Goal: Information Seeking & Learning: Check status

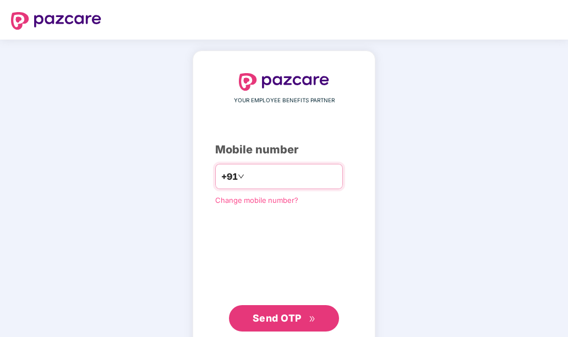
click at [255, 173] on input "number" at bounding box center [292, 177] width 90 height 18
click at [302, 183] on input "number" at bounding box center [292, 177] width 90 height 18
type input "**********"
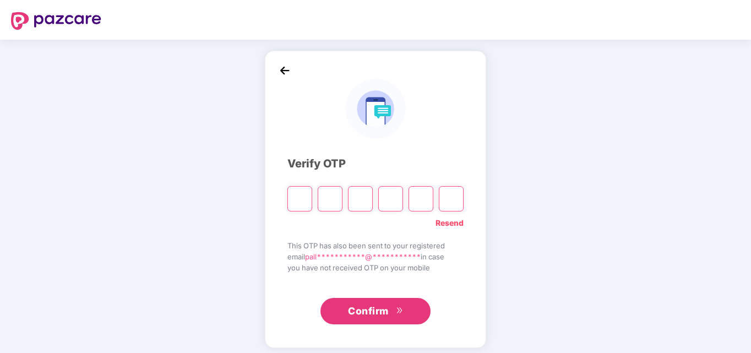
type input "*"
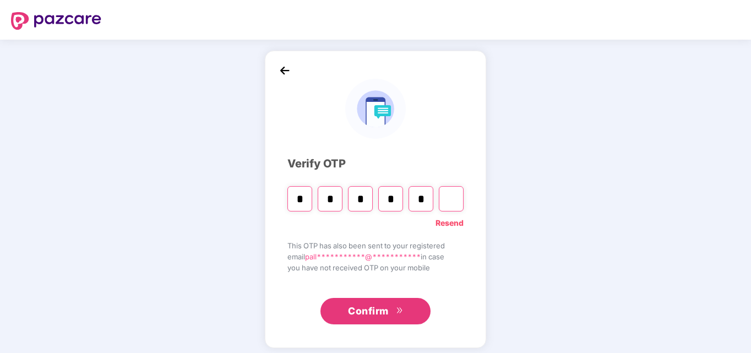
type input "*"
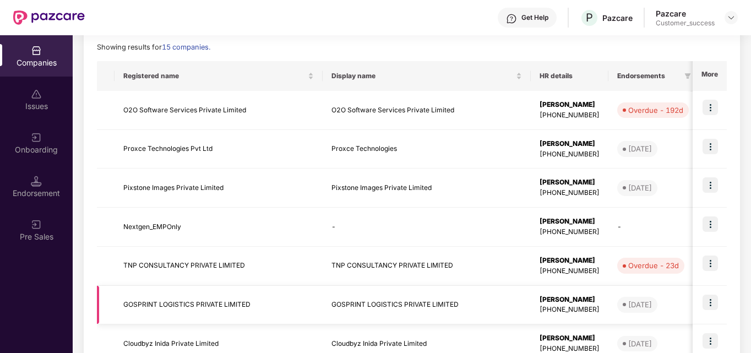
scroll to position [151, 0]
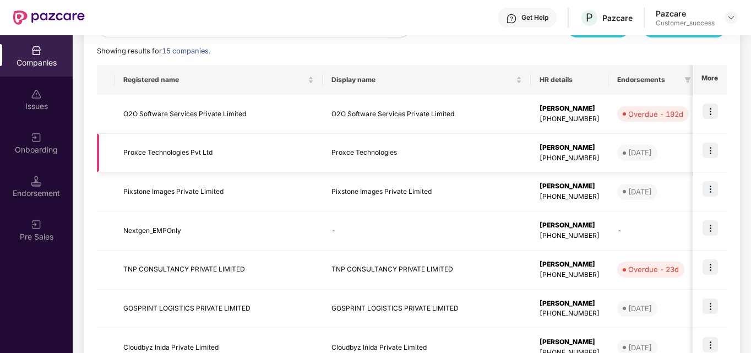
click at [567, 145] on td at bounding box center [709, 153] width 34 height 39
click at [567, 145] on img at bounding box center [709, 150] width 15 height 15
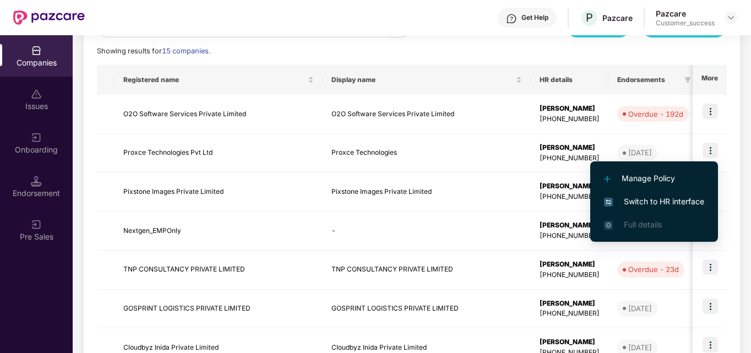
click at [567, 199] on span "Switch to HR interface" at bounding box center [654, 201] width 100 height 12
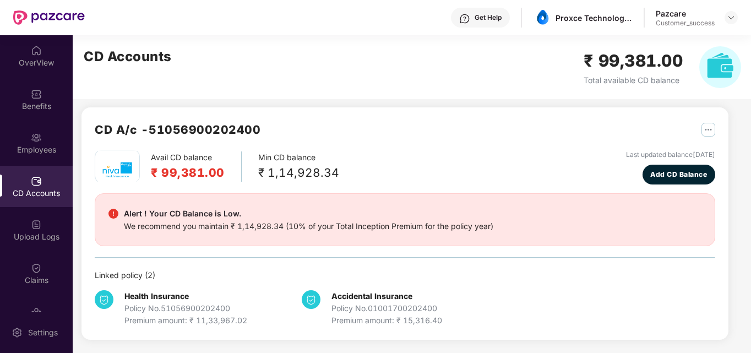
scroll to position [0, 0]
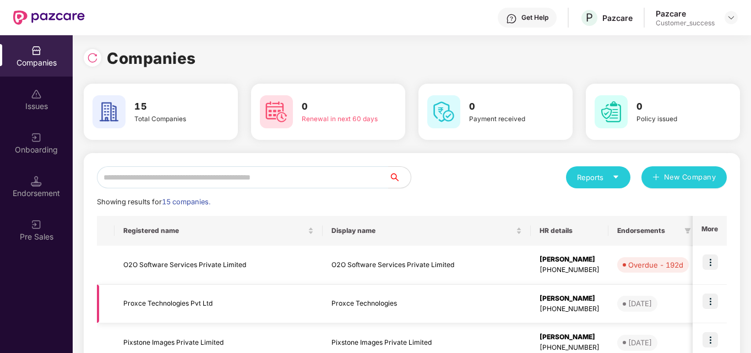
click at [157, 310] on td "Proxce Technologies Pvt Ltd" at bounding box center [218, 303] width 208 height 39
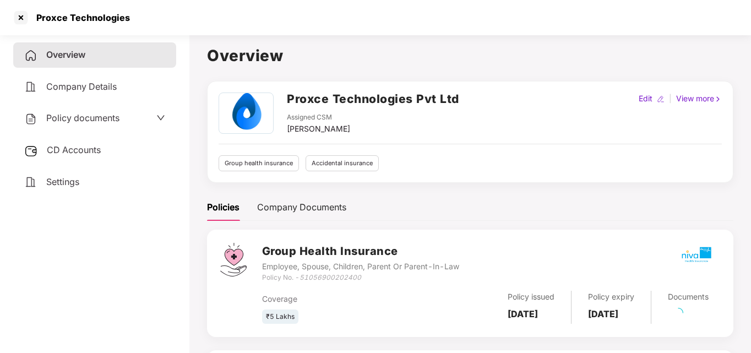
click at [94, 138] on div "CD Accounts" at bounding box center [94, 150] width 163 height 25
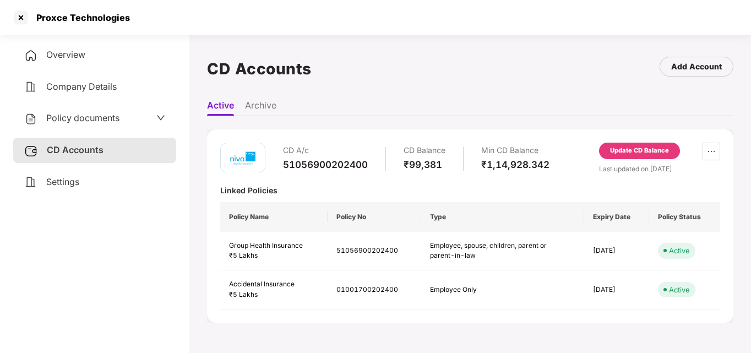
click at [118, 105] on div "Overview Company Details Policy documents CD Accounts Settings" at bounding box center [94, 118] width 163 height 152
click at [116, 112] on div "Policy documents" at bounding box center [71, 118] width 95 height 14
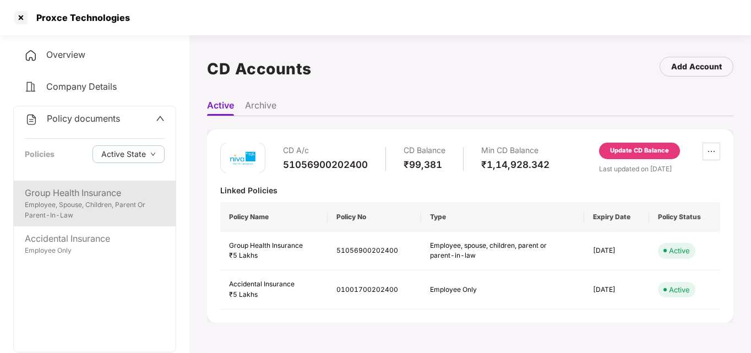
click at [53, 204] on div "Employee, Spouse, Children, Parent Or Parent-In-Law" at bounding box center [95, 210] width 140 height 21
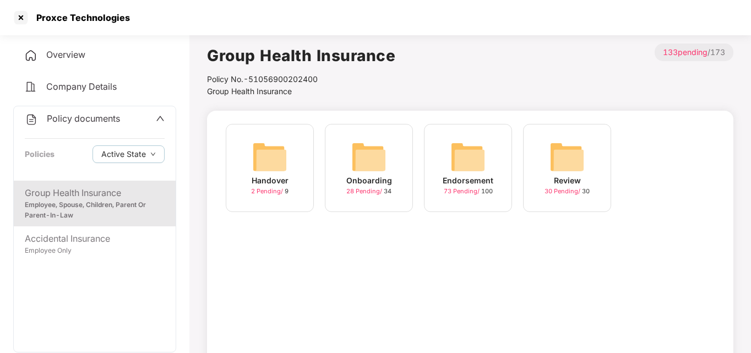
click at [450, 161] on img at bounding box center [467, 156] width 35 height 35
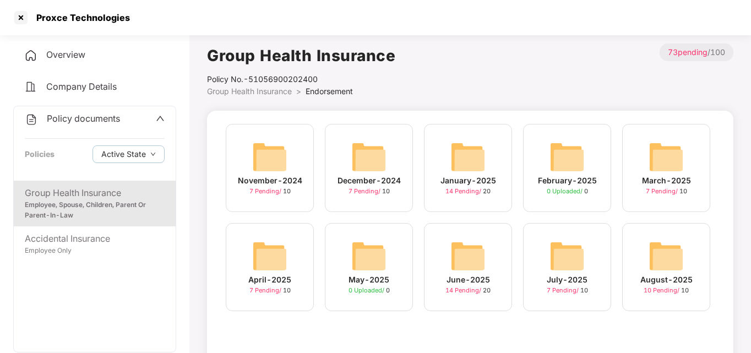
click at [567, 271] on img at bounding box center [665, 255] width 35 height 35
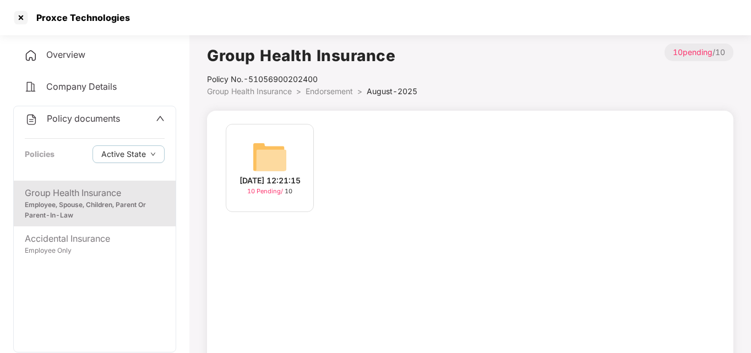
click at [269, 182] on div "[DATE] 12:21:15" at bounding box center [269, 180] width 61 height 12
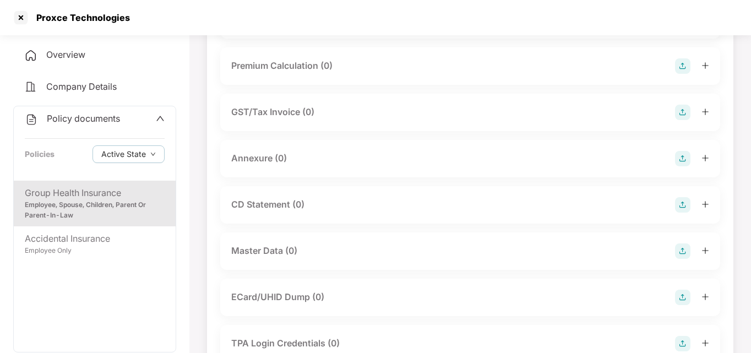
scroll to position [123, 0]
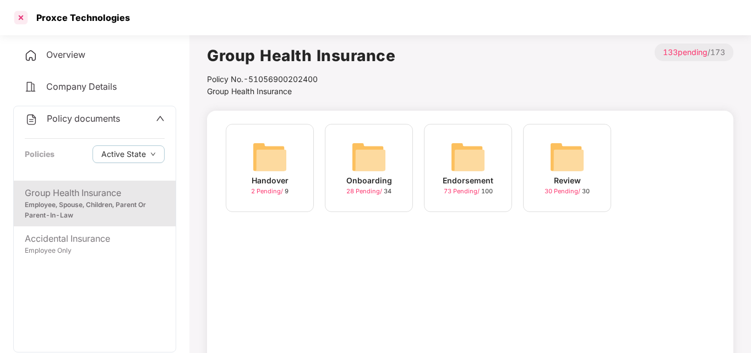
click at [26, 20] on div at bounding box center [21, 18] width 18 height 18
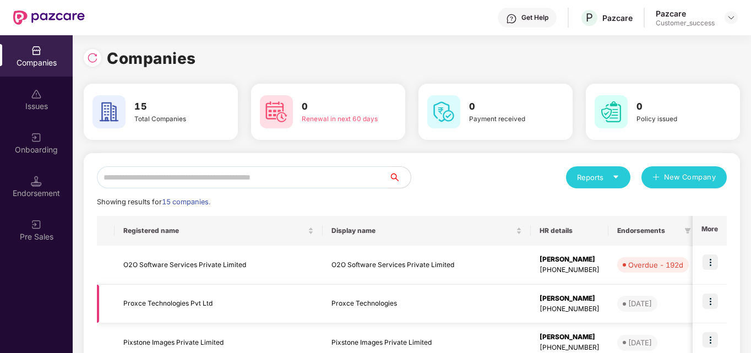
click at [567, 303] on img at bounding box center [709, 300] width 15 height 15
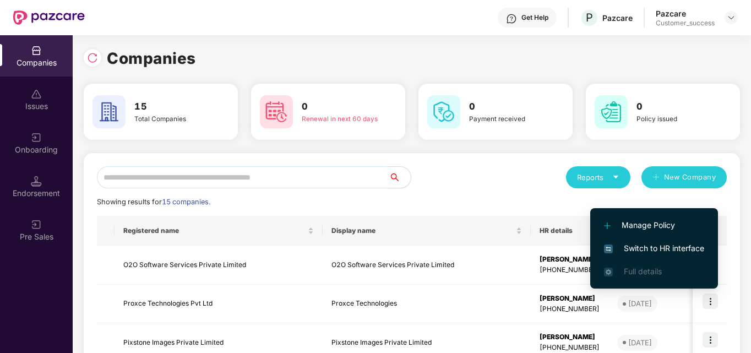
click at [567, 240] on li "Switch to HR interface" at bounding box center [654, 248] width 128 height 23
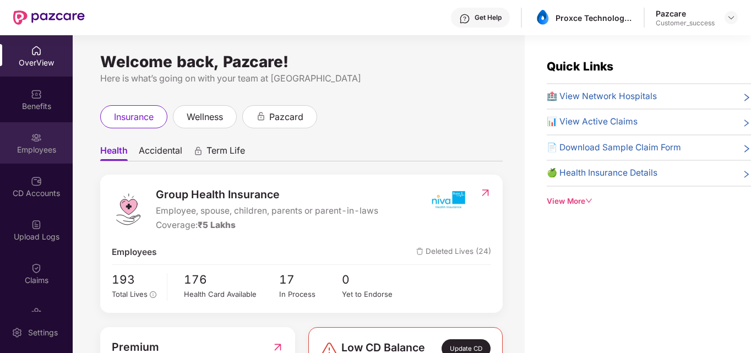
click at [40, 138] on div "Employees" at bounding box center [36, 142] width 73 height 41
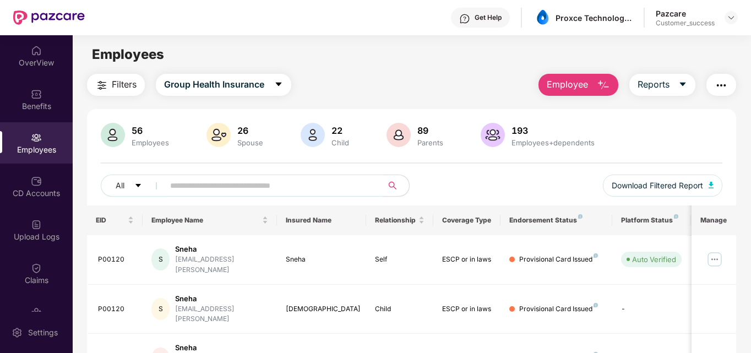
click at [173, 191] on input "text" at bounding box center [269, 185] width 198 height 17
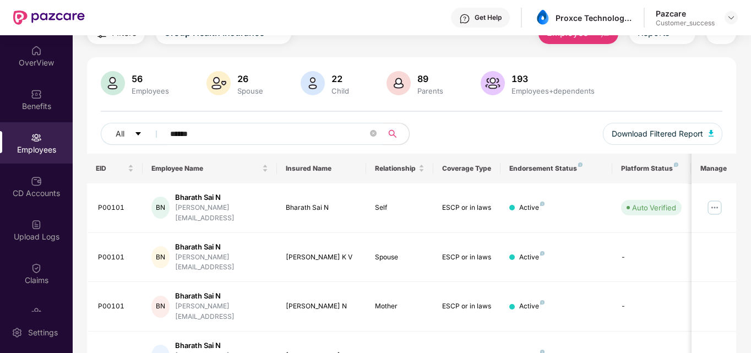
click at [179, 132] on input "******" at bounding box center [269, 133] width 198 height 17
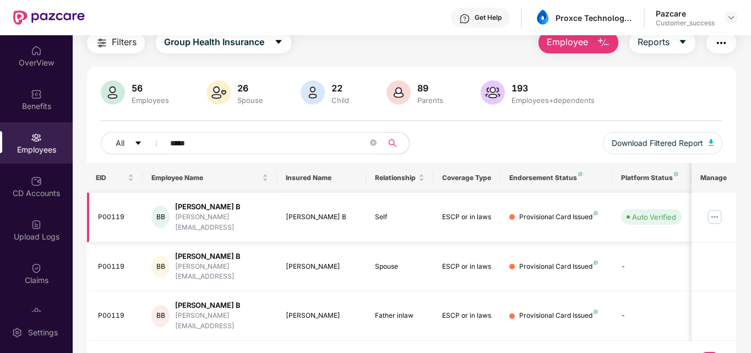
scroll to position [0, 65]
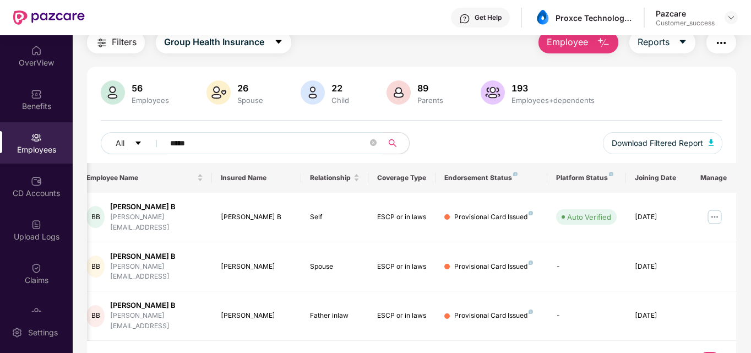
click at [235, 154] on span "*****" at bounding box center [270, 143] width 226 height 22
click at [245, 141] on input "*****" at bounding box center [269, 143] width 198 height 17
type input "*"
type input "****"
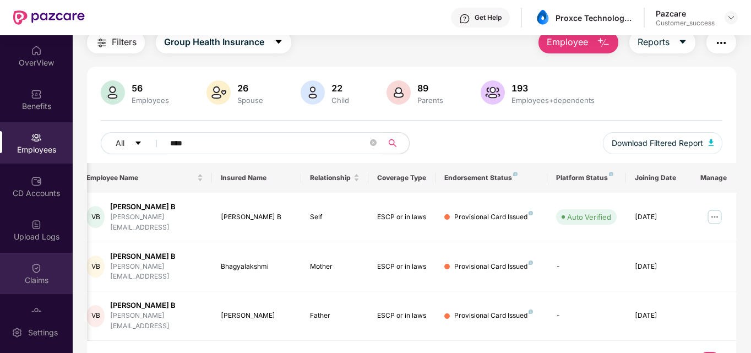
scroll to position [72, 0]
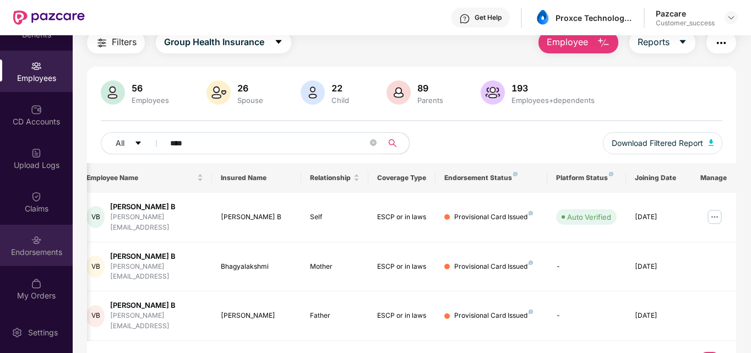
click at [26, 242] on div "Endorsements" at bounding box center [36, 244] width 73 height 41
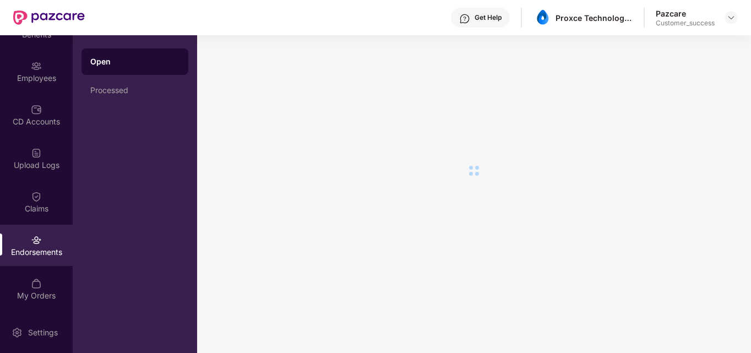
scroll to position [0, 0]
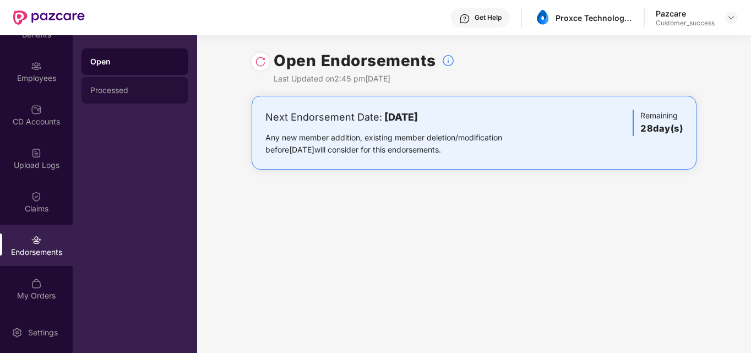
click at [114, 83] on div "Processed" at bounding box center [134, 90] width 107 height 26
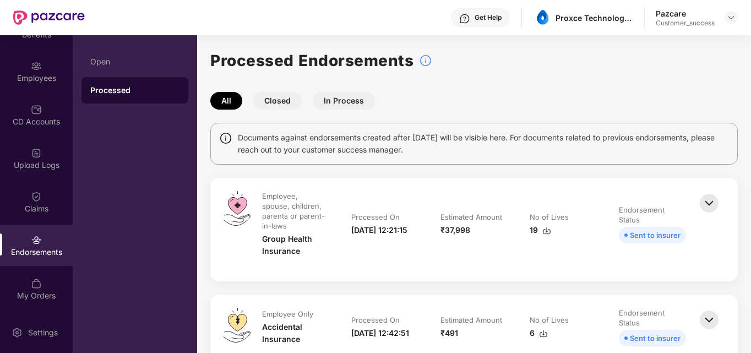
click at [567, 233] on div "Sent to insurer" at bounding box center [654, 235] width 51 height 12
click at [538, 224] on div "19" at bounding box center [539, 230] width 21 height 12
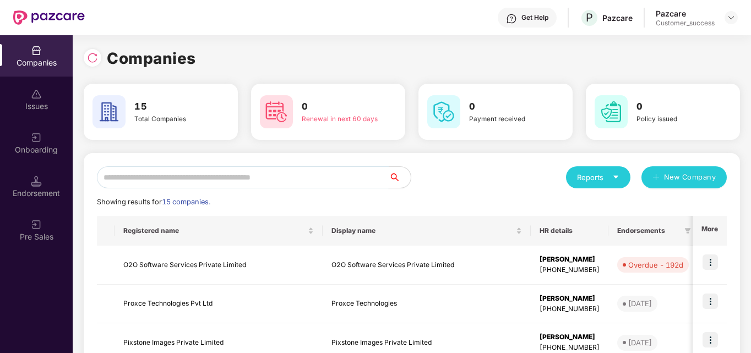
click at [152, 169] on input "text" at bounding box center [243, 177] width 292 height 22
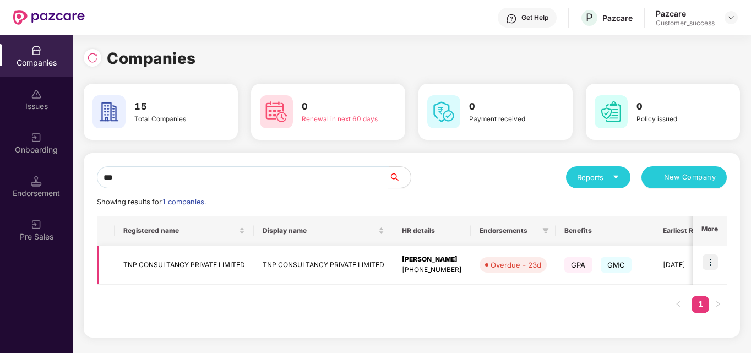
type input "***"
click at [567, 258] on img at bounding box center [709, 261] width 15 height 15
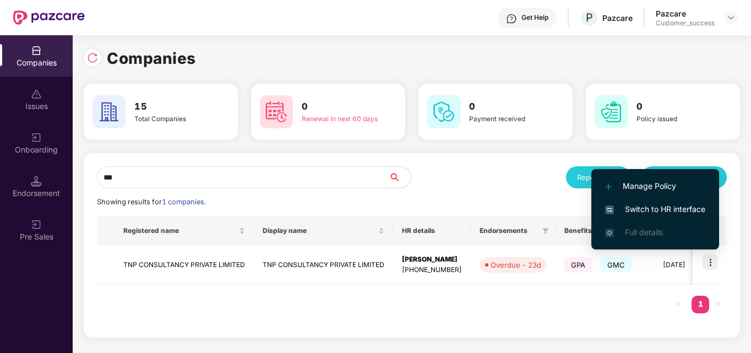
click at [567, 206] on span "Switch to HR interface" at bounding box center [655, 209] width 100 height 12
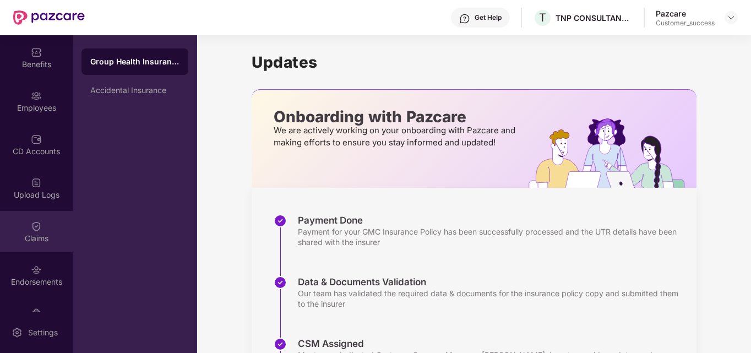
scroll to position [86, 0]
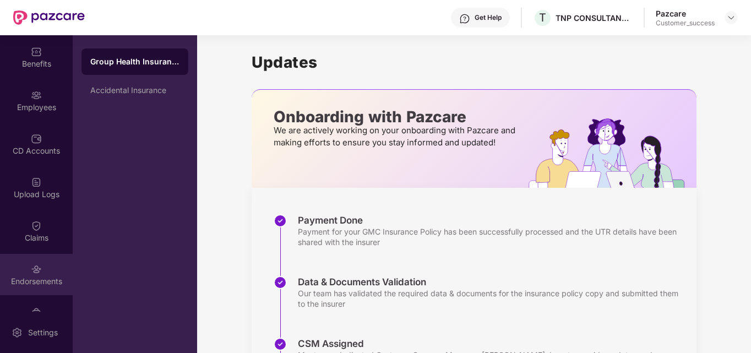
click at [19, 279] on div "Endorsements" at bounding box center [36, 281] width 73 height 11
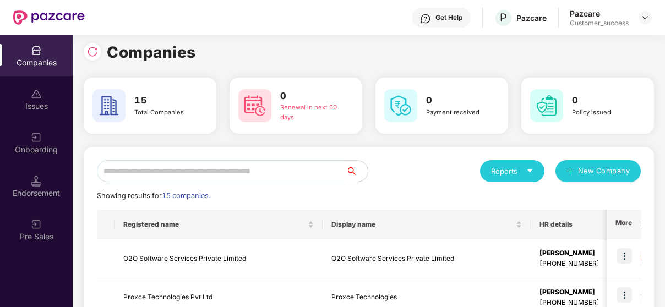
scroll to position [0, 0]
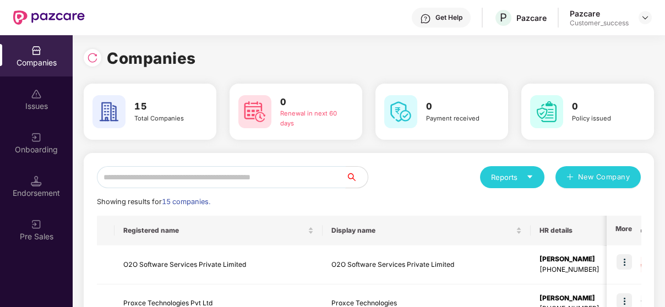
click at [165, 179] on input "text" at bounding box center [221, 177] width 249 height 22
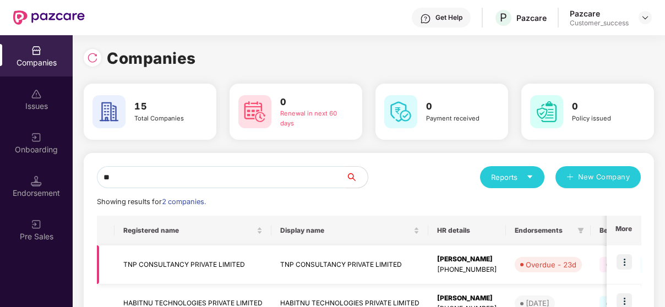
type input "**"
click at [567, 254] on img at bounding box center [623, 261] width 15 height 15
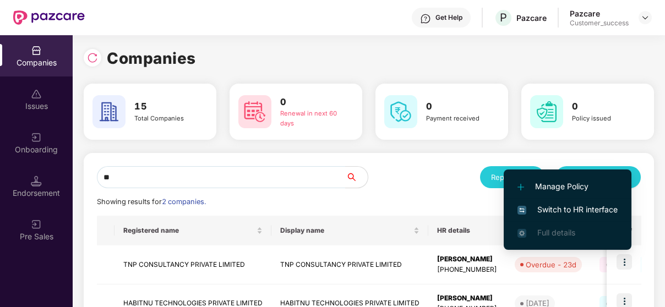
click at [567, 207] on span "Switch to HR interface" at bounding box center [567, 210] width 100 height 12
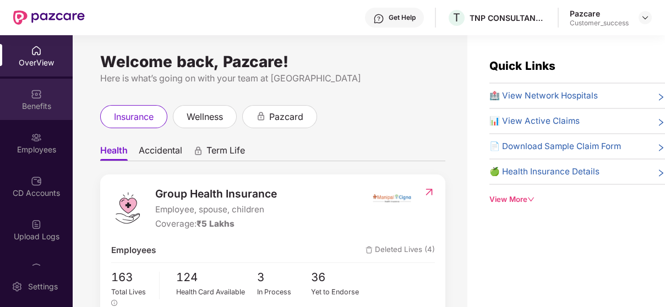
click at [40, 97] on div "Benefits" at bounding box center [36, 99] width 73 height 41
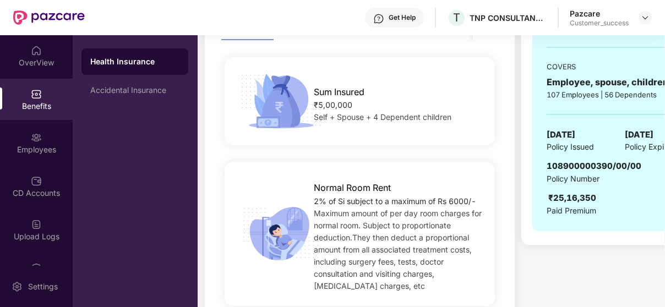
scroll to position [207, 0]
click at [94, 90] on div "Accidental Insurance" at bounding box center [134, 90] width 89 height 9
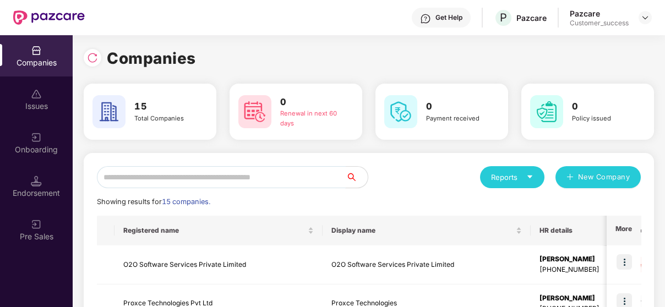
click at [178, 178] on input "text" at bounding box center [221, 177] width 249 height 22
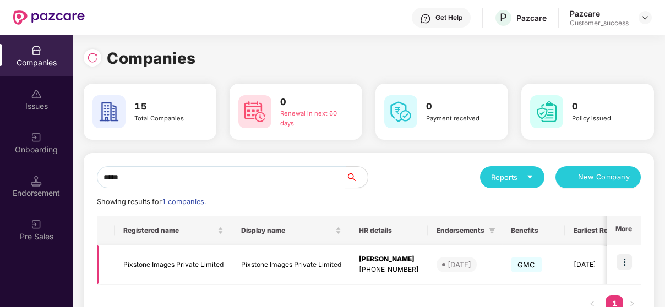
type input "*****"
click at [567, 256] on img at bounding box center [623, 261] width 15 height 15
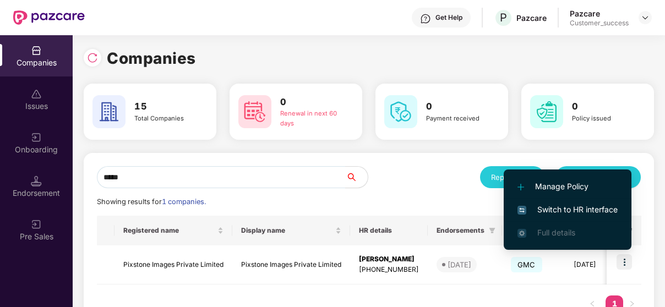
click at [556, 201] on li "Switch to HR interface" at bounding box center [567, 209] width 128 height 23
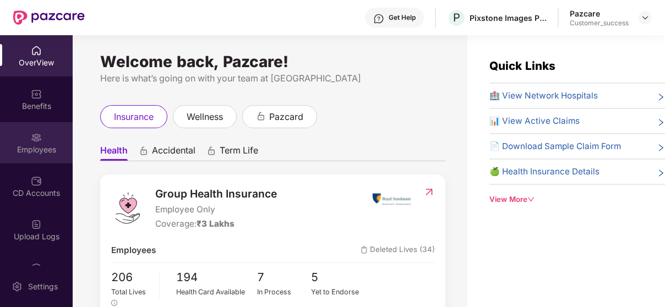
click at [36, 138] on img at bounding box center [36, 137] width 11 height 11
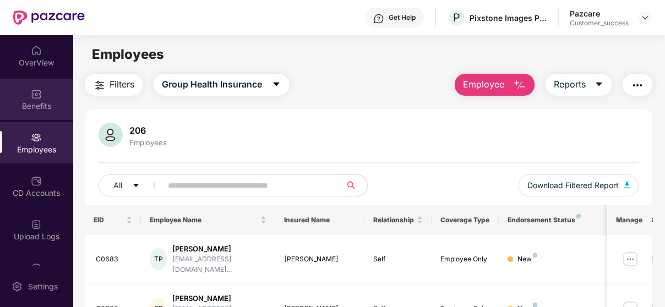
click at [32, 79] on div "Benefits" at bounding box center [36, 99] width 73 height 41
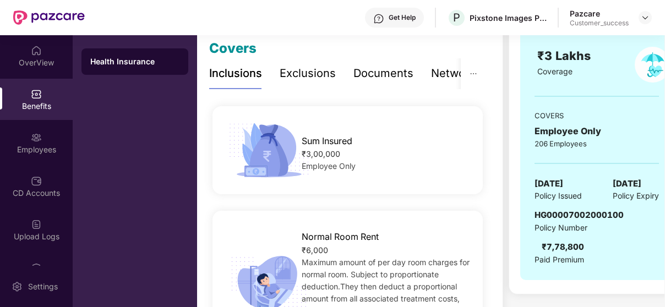
scroll to position [0, 0]
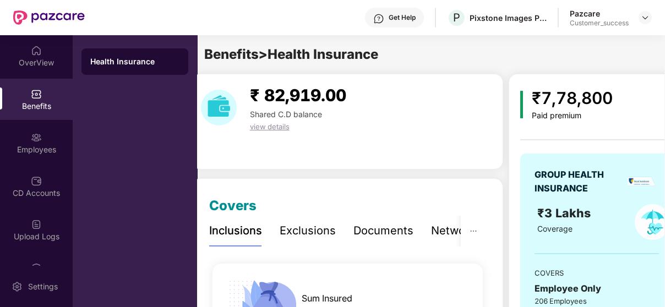
click at [374, 236] on div "Documents" at bounding box center [383, 230] width 60 height 17
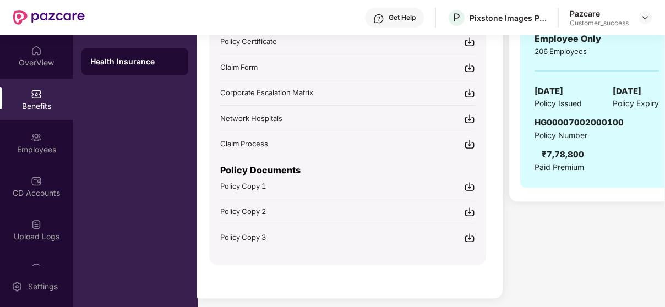
scroll to position [249, 0]
click at [311, 236] on div "Policy Copy 3" at bounding box center [347, 238] width 255 height 12
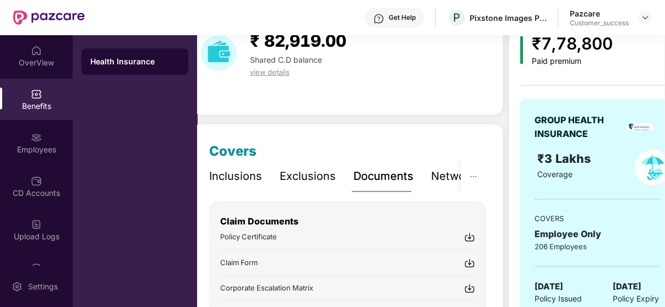
scroll to position [49, 0]
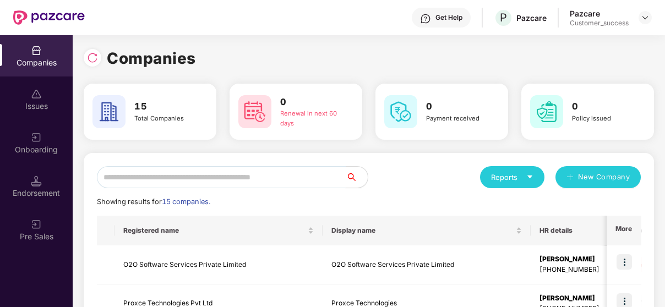
click at [160, 183] on input "text" at bounding box center [221, 177] width 249 height 22
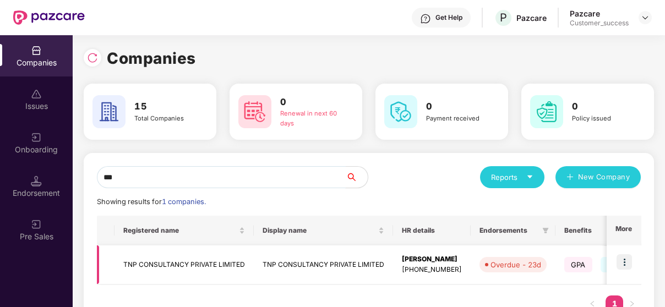
type input "***"
click at [567, 253] on td at bounding box center [623, 264] width 34 height 39
click at [567, 259] on img at bounding box center [623, 261] width 15 height 15
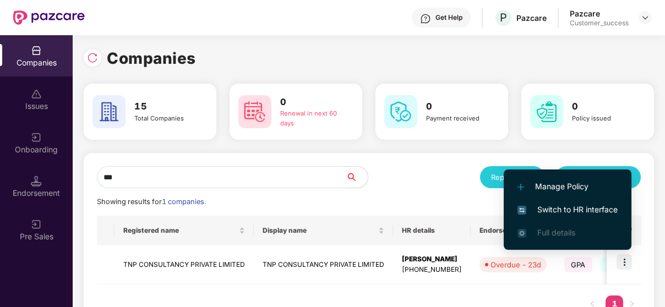
click at [567, 209] on span "Switch to HR interface" at bounding box center [567, 210] width 100 height 12
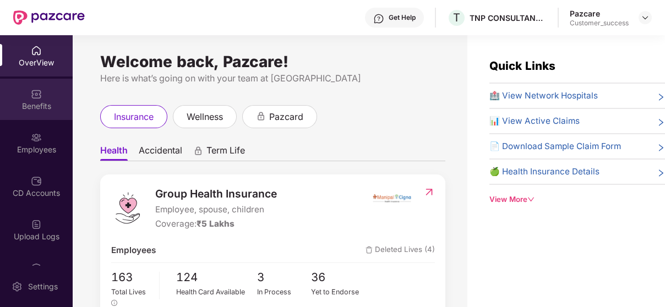
click at [22, 101] on div "Benefits" at bounding box center [36, 106] width 73 height 11
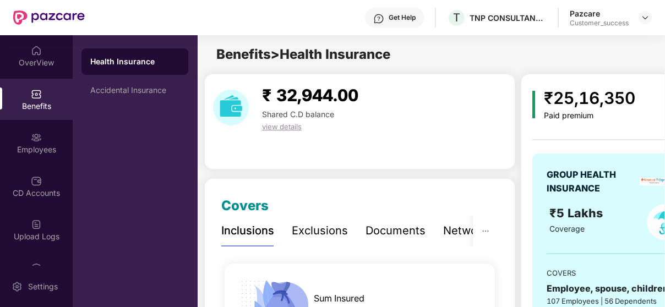
click at [402, 232] on div "Documents" at bounding box center [395, 230] width 60 height 17
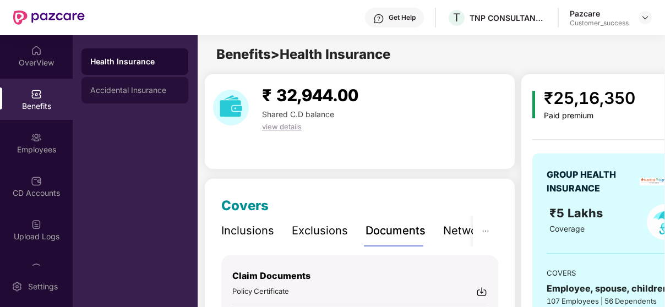
click at [163, 94] on div "Accidental Insurance" at bounding box center [134, 90] width 89 height 9
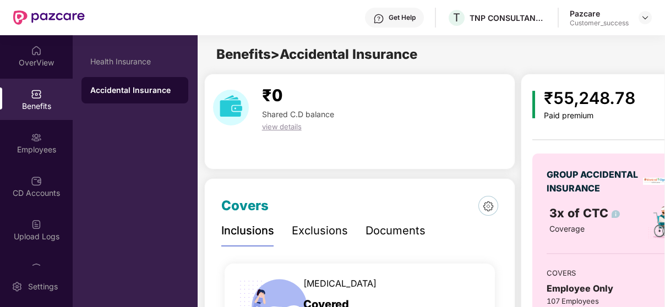
click at [382, 231] on div "Documents" at bounding box center [395, 230] width 60 height 17
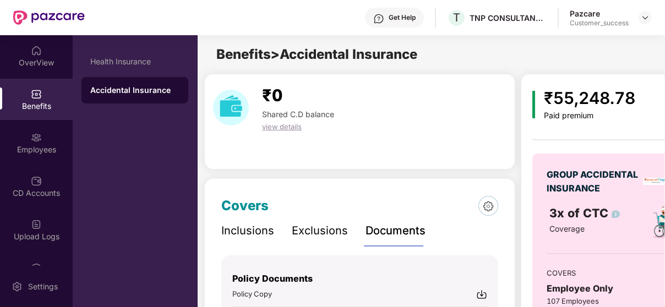
scroll to position [121, 0]
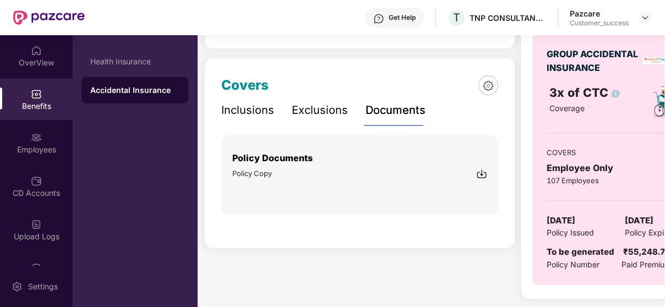
click at [339, 168] on div "Policy Copy" at bounding box center [359, 174] width 255 height 12
click at [267, 169] on span "Policy Copy" at bounding box center [252, 173] width 40 height 9
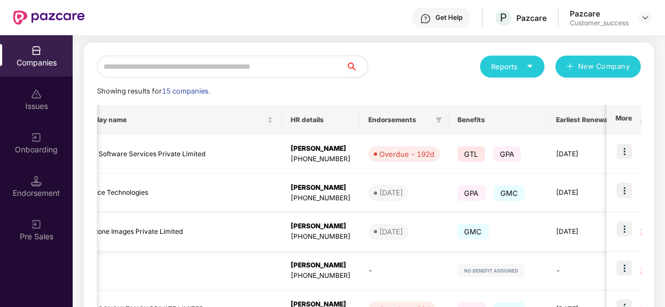
scroll to position [0, 254]
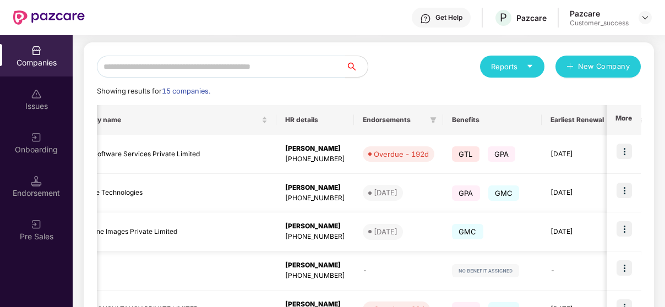
click at [567, 231] on img at bounding box center [623, 228] width 15 height 15
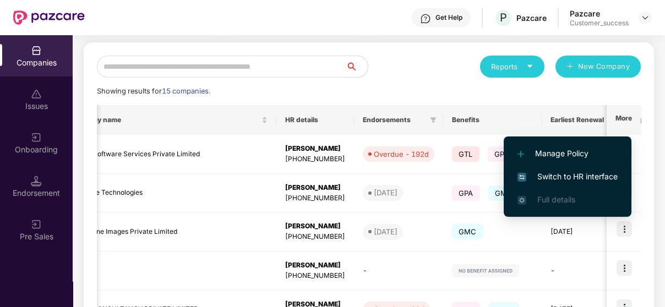
click at [567, 180] on span "Switch to HR interface" at bounding box center [567, 177] width 100 height 12
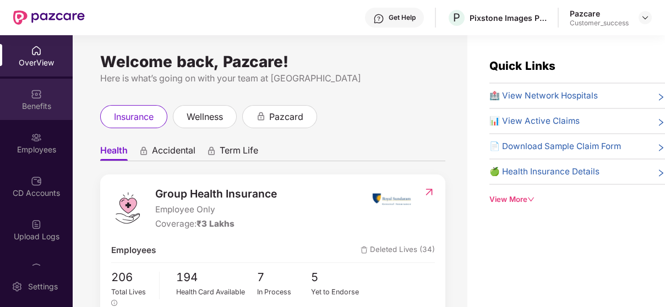
click at [41, 109] on div "Benefits" at bounding box center [36, 106] width 73 height 11
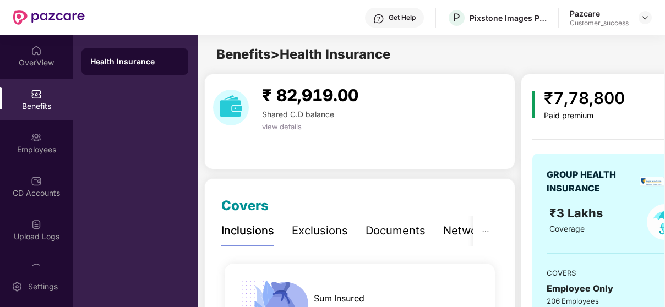
click at [406, 240] on div "Documents" at bounding box center [395, 231] width 60 height 30
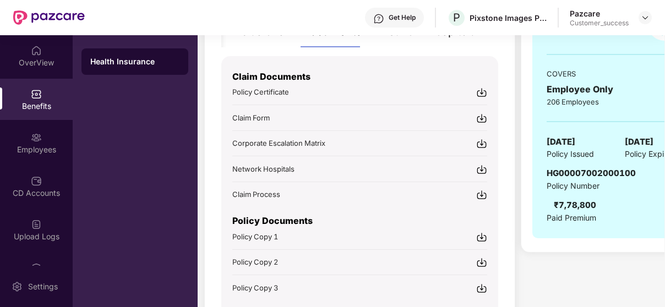
scroll to position [199, 0]
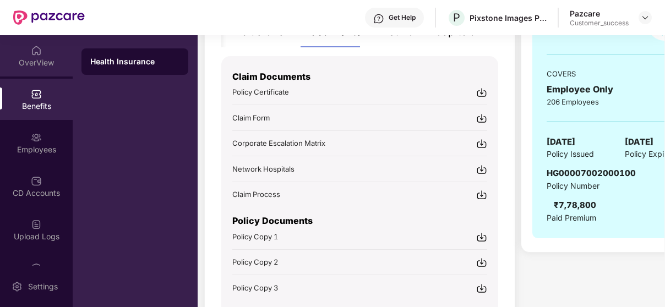
click at [35, 59] on div "OverView" at bounding box center [36, 62] width 73 height 11
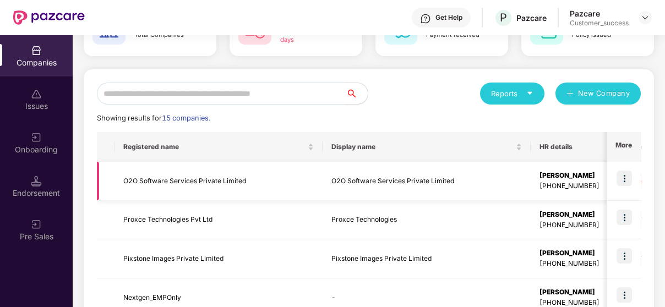
scroll to position [84, 0]
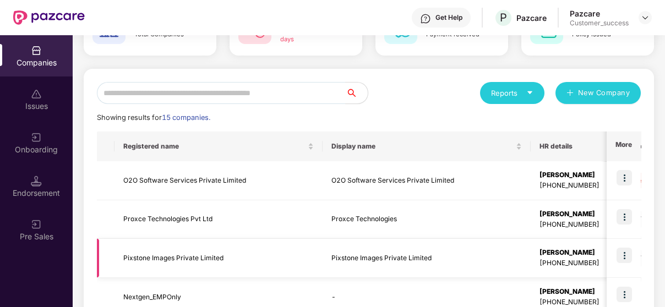
click at [169, 264] on td "Pixstone Images Private Limited" at bounding box center [218, 258] width 208 height 39
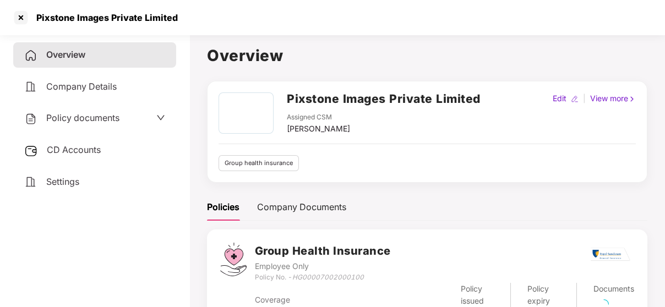
click at [76, 113] on span "Policy documents" at bounding box center [82, 117] width 73 height 11
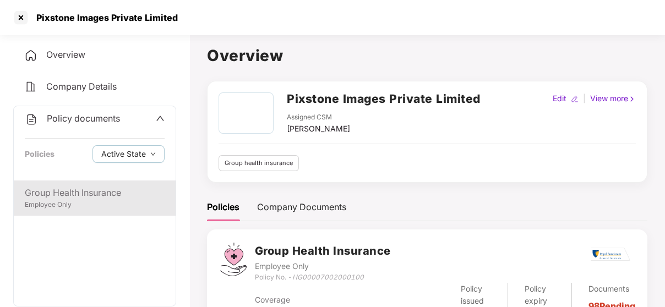
click at [84, 194] on div "Group Health Insurance" at bounding box center [95, 193] width 140 height 14
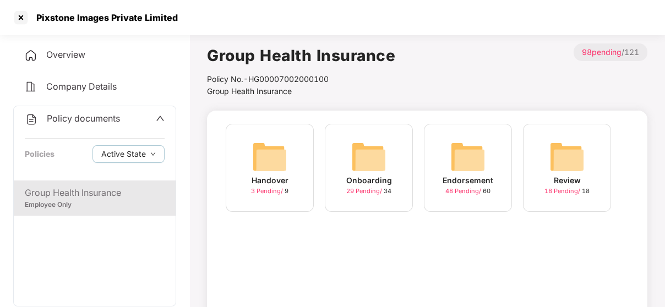
click at [452, 183] on div "Endorsement" at bounding box center [467, 180] width 51 height 12
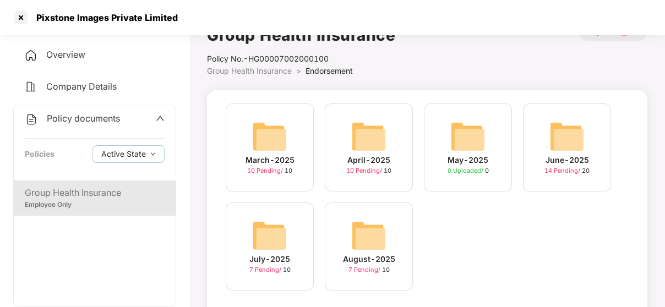
scroll to position [21, 0]
click at [372, 232] on img at bounding box center [368, 234] width 35 height 35
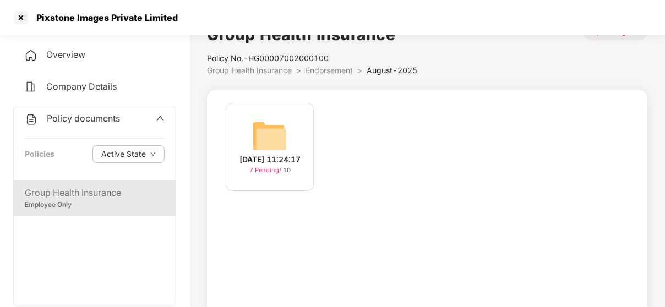
scroll to position [59, 0]
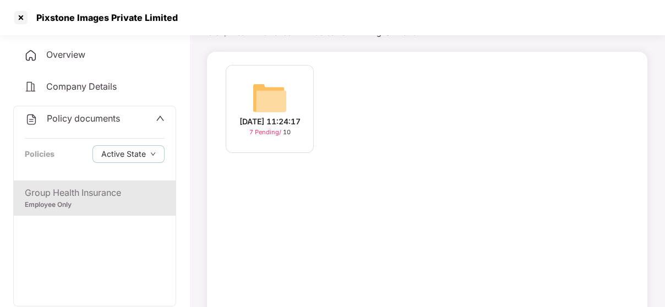
click at [288, 116] on div "[DATE] 11:24:17" at bounding box center [269, 122] width 61 height 12
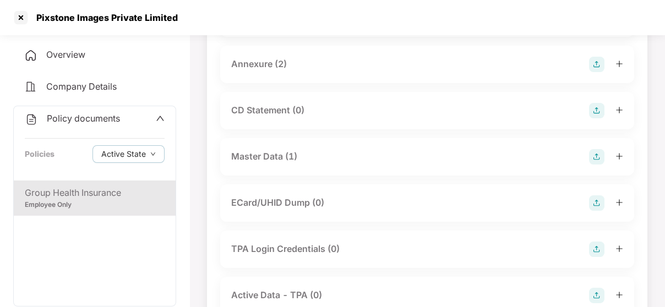
scroll to position [220, 0]
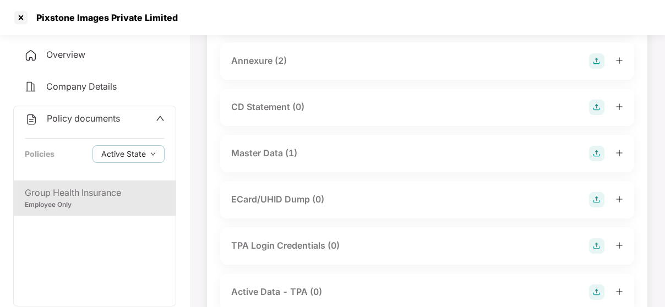
click at [292, 150] on div "Master Data (1)" at bounding box center [264, 153] width 66 height 14
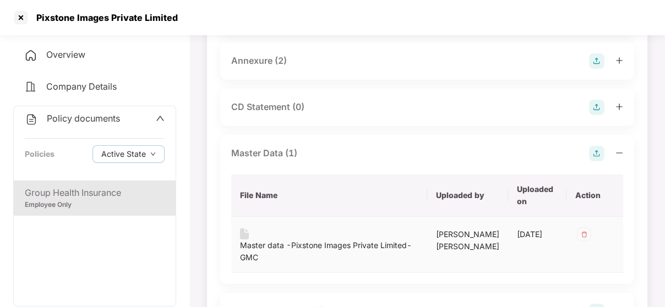
click at [279, 246] on div "Master data -Pixstone Images Private Limited- GMC" at bounding box center [329, 251] width 178 height 24
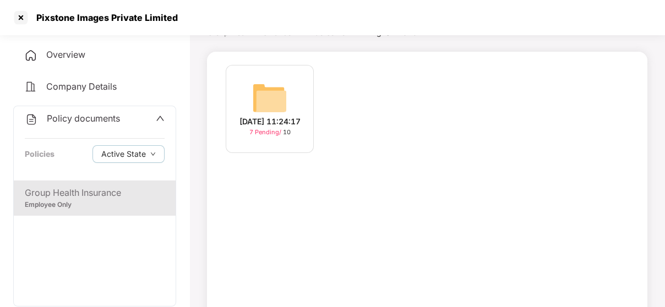
scroll to position [21, 0]
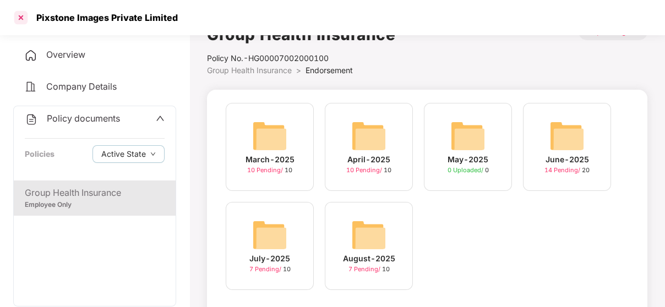
click at [26, 15] on div at bounding box center [21, 18] width 18 height 18
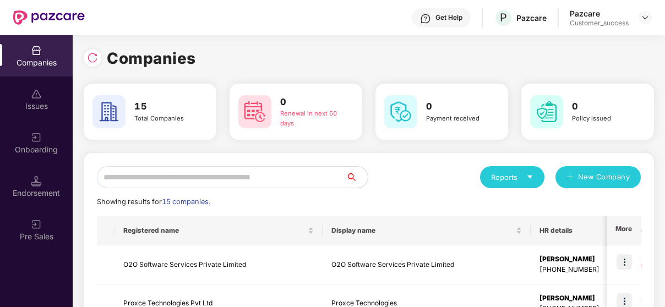
scroll to position [0, 0]
click at [156, 168] on input "text" at bounding box center [221, 177] width 249 height 22
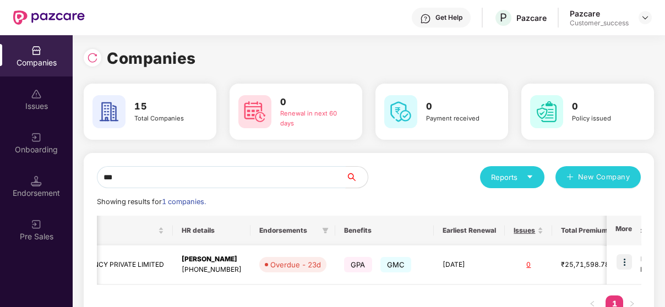
scroll to position [0, 227]
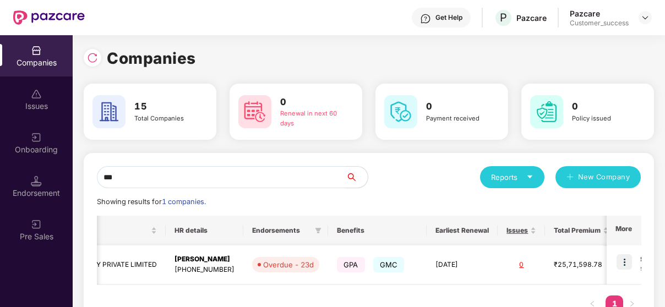
type input "***"
click at [567, 254] on td at bounding box center [623, 264] width 34 height 39
click at [567, 257] on img at bounding box center [623, 261] width 15 height 15
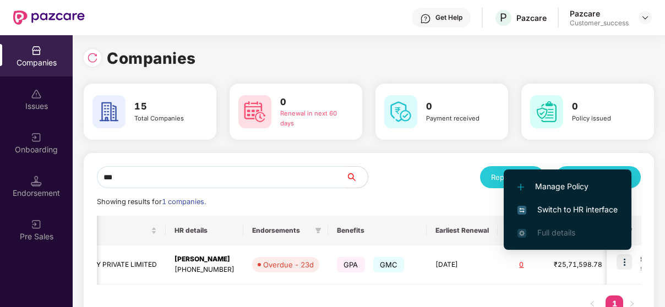
click at [559, 215] on span "Switch to HR interface" at bounding box center [567, 210] width 100 height 12
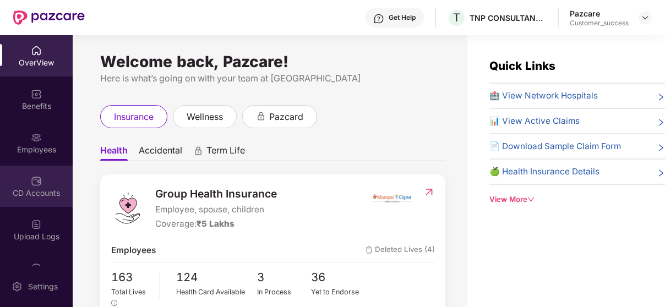
click at [31, 174] on div at bounding box center [36, 179] width 11 height 11
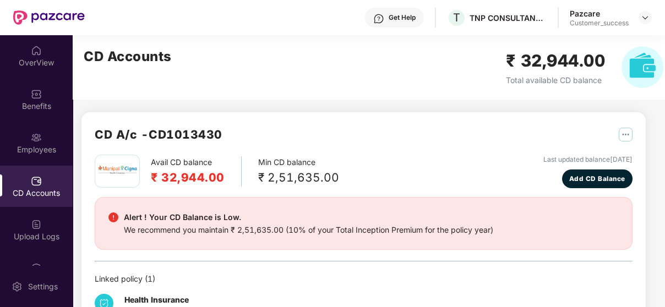
scroll to position [48, 0]
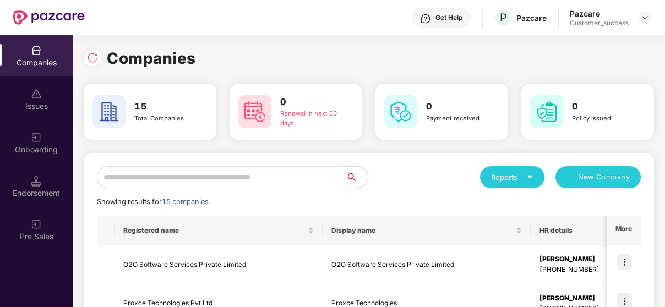
click at [143, 178] on input "text" at bounding box center [221, 177] width 249 height 22
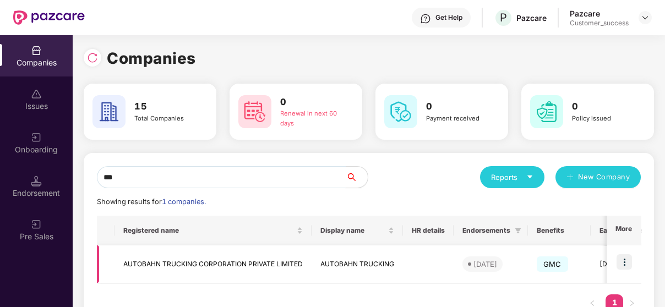
type input "***"
click at [567, 256] on img at bounding box center [623, 261] width 15 height 15
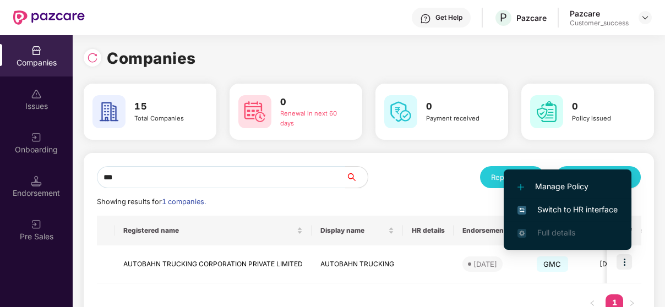
click at [567, 207] on span "Switch to HR interface" at bounding box center [567, 210] width 100 height 12
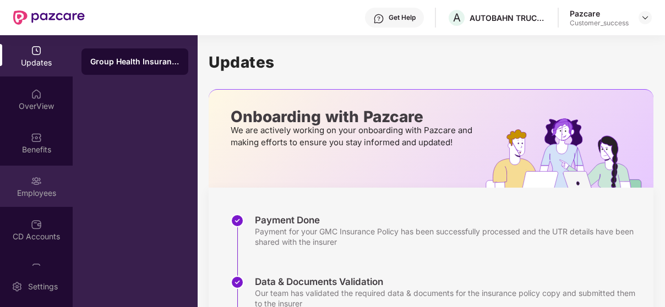
click at [35, 191] on div "Employees" at bounding box center [36, 193] width 73 height 11
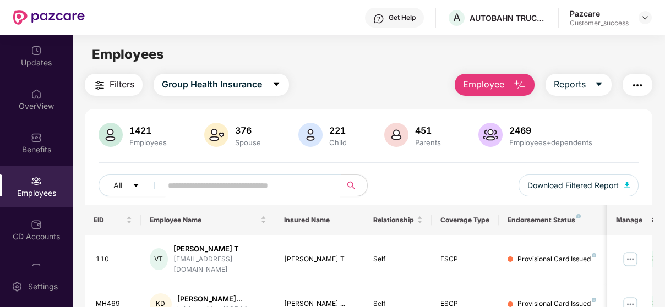
click at [232, 189] on input "text" at bounding box center [247, 185] width 158 height 17
paste input "******"
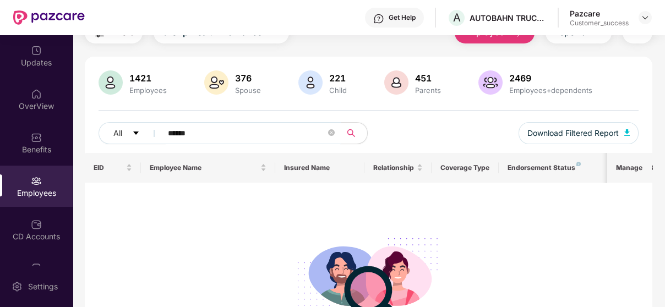
scroll to position [52, 0]
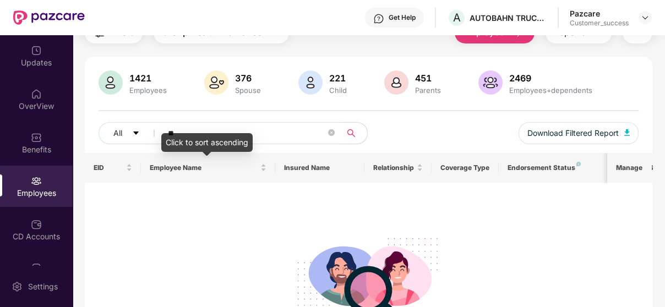
type input "*"
paste input "******"
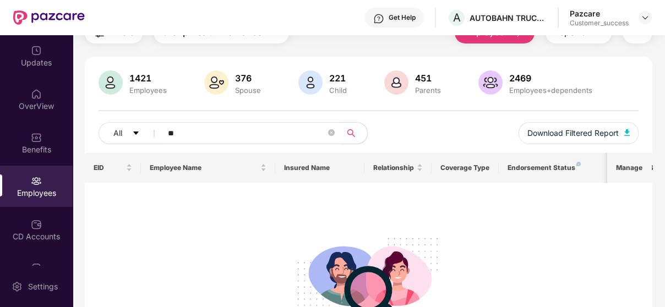
type input "*"
paste input "****"
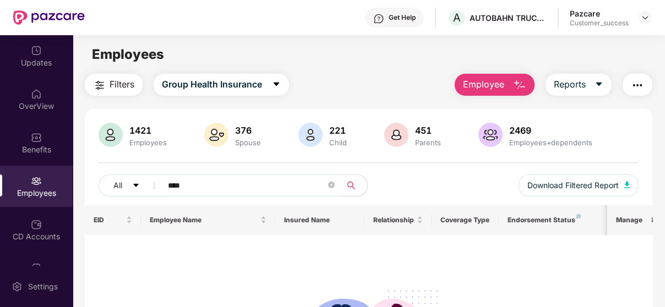
scroll to position [1, 0]
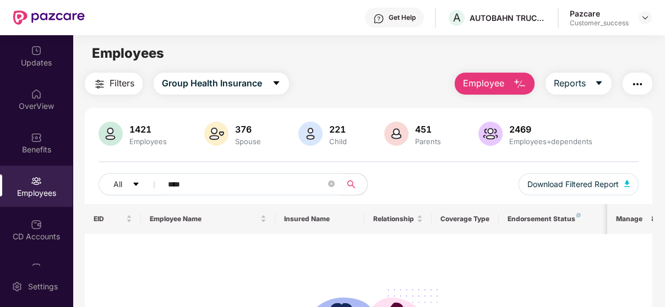
type input "****"
click at [496, 79] on span "Employee" at bounding box center [483, 83] width 41 height 14
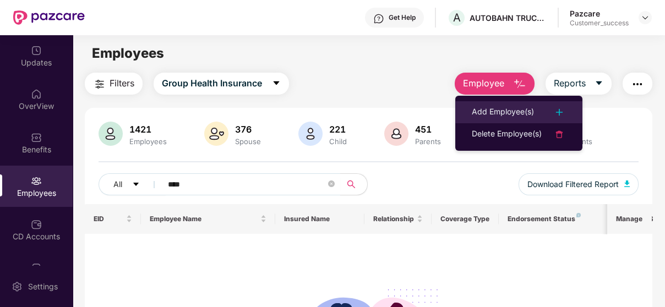
click at [495, 104] on li "Add Employee(s)" at bounding box center [518, 112] width 127 height 22
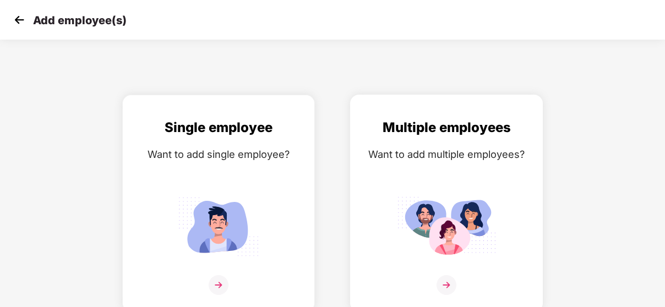
click at [458, 229] on img at bounding box center [446, 226] width 99 height 69
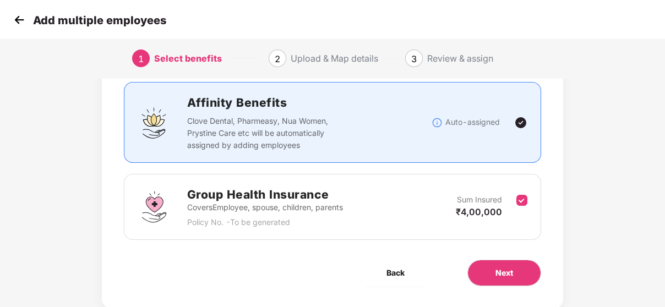
scroll to position [98, 0]
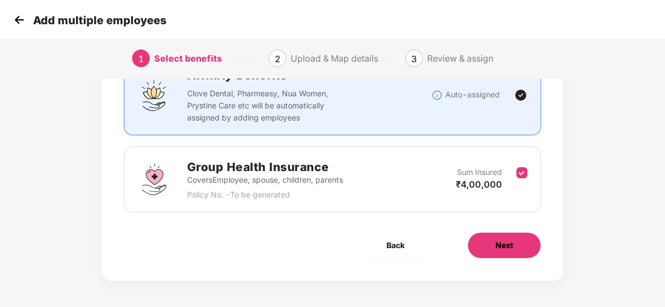
click at [502, 244] on span "Next" at bounding box center [504, 245] width 18 height 12
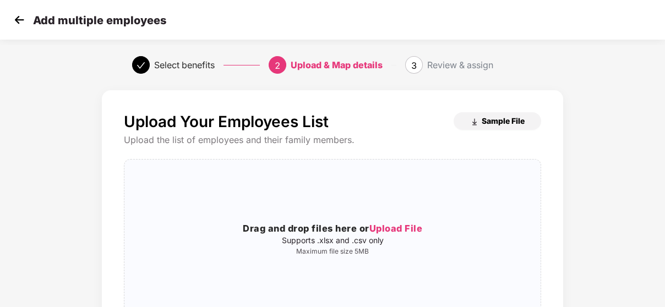
click at [486, 125] on span "Sample File" at bounding box center [502, 121] width 43 height 10
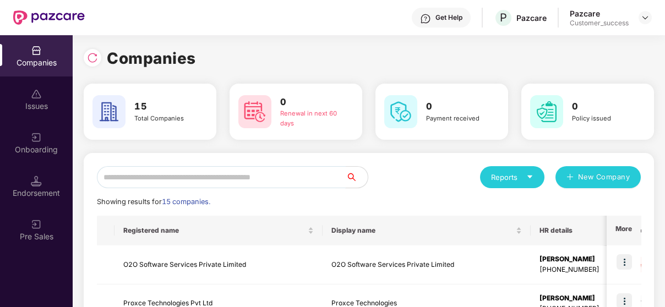
click at [221, 176] on input "text" at bounding box center [221, 177] width 249 height 22
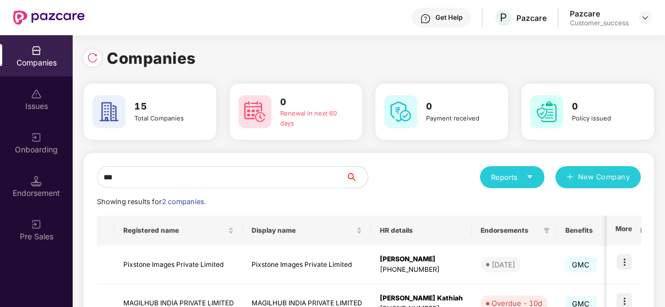
scroll to position [77, 0]
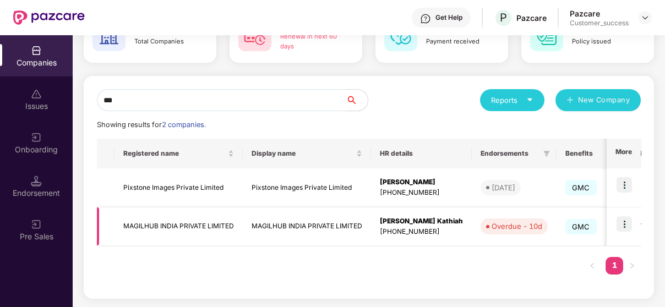
type input "***"
click at [348, 222] on td "MAGILHUB INDIA PRIVATE LIMITED" at bounding box center [307, 226] width 128 height 39
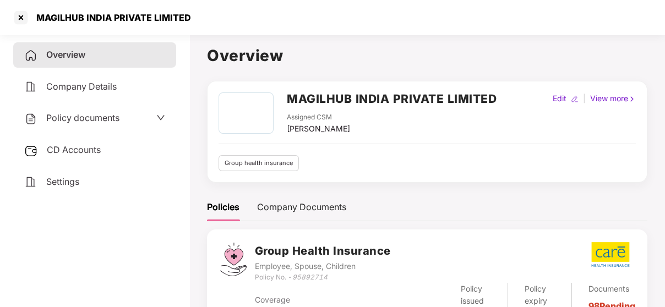
click at [74, 118] on span "Policy documents" at bounding box center [82, 117] width 73 height 11
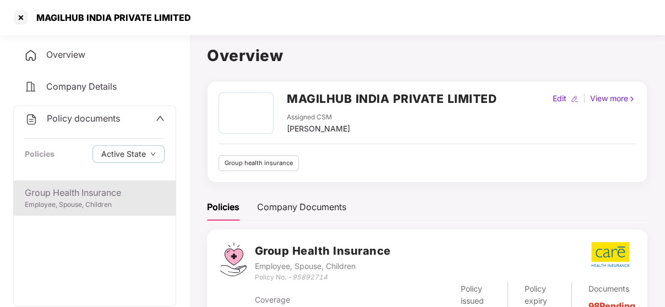
click at [68, 188] on div "Group Health Insurance" at bounding box center [95, 193] width 140 height 14
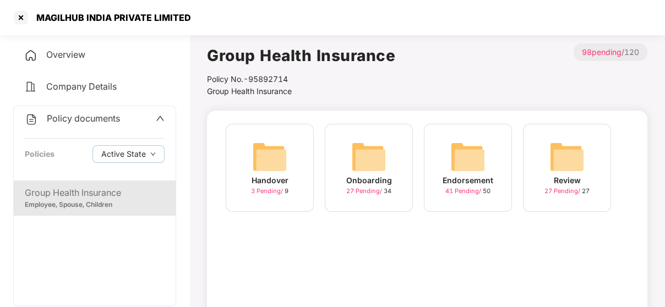
click at [463, 160] on img at bounding box center [467, 156] width 35 height 35
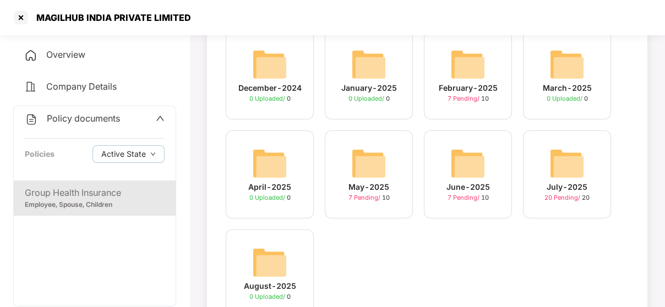
scroll to position [93, 0]
click at [477, 169] on img at bounding box center [467, 162] width 35 height 35
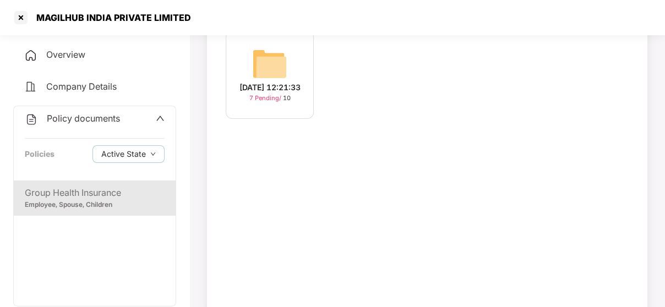
click at [254, 58] on img at bounding box center [269, 63] width 35 height 35
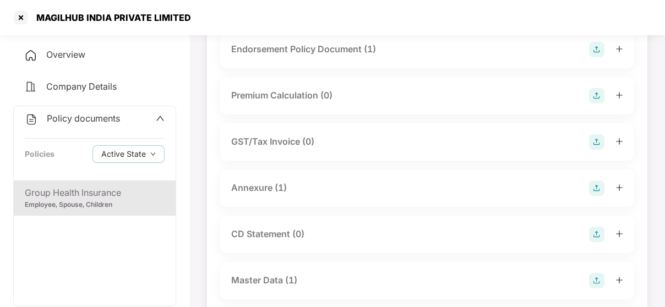
scroll to position [144, 0]
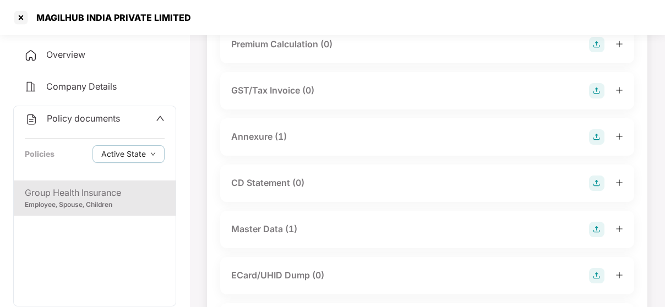
click at [266, 238] on div "Master Data (1)" at bounding box center [427, 229] width 414 height 37
click at [273, 222] on div "Master Data (1)" at bounding box center [264, 229] width 66 height 14
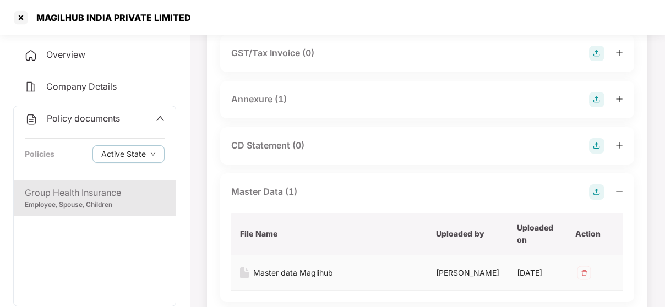
scroll to position [190, 0]
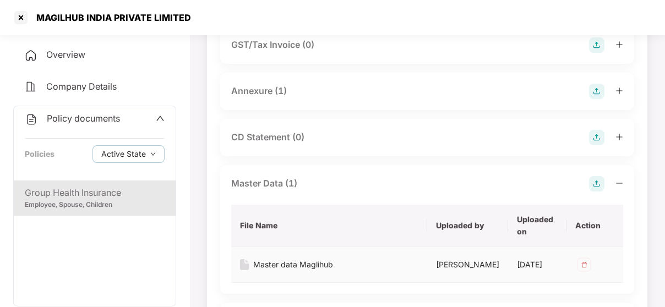
click at [283, 266] on div "Master data Maglihub" at bounding box center [293, 265] width 80 height 12
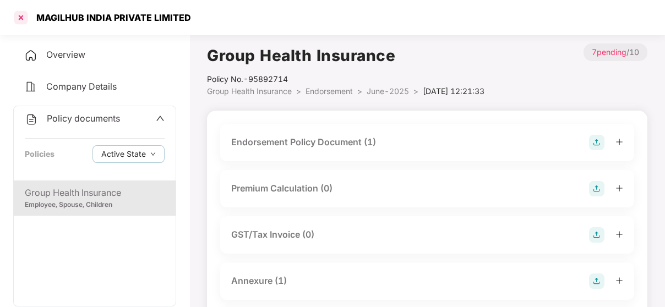
click at [26, 21] on div at bounding box center [21, 18] width 18 height 18
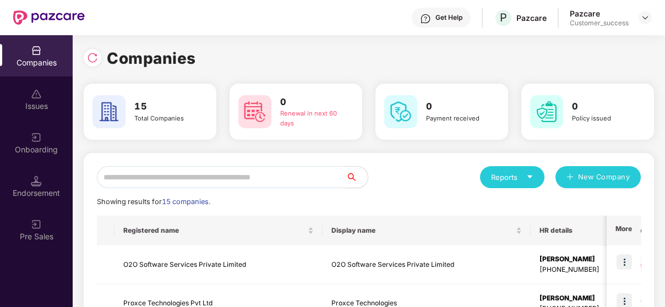
click at [203, 180] on input "text" at bounding box center [221, 177] width 249 height 22
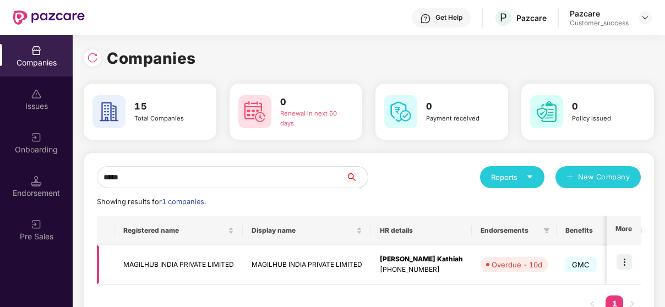
type input "*****"
click at [567, 259] on img at bounding box center [623, 261] width 15 height 15
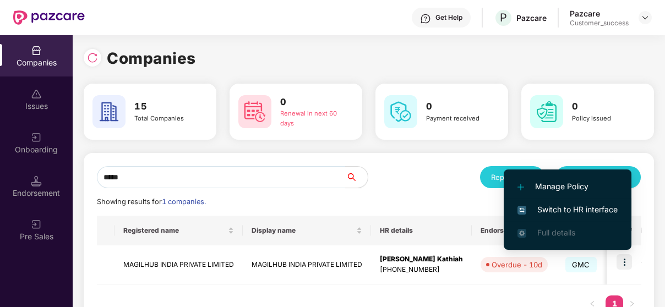
click at [567, 206] on span "Switch to HR interface" at bounding box center [567, 210] width 100 height 12
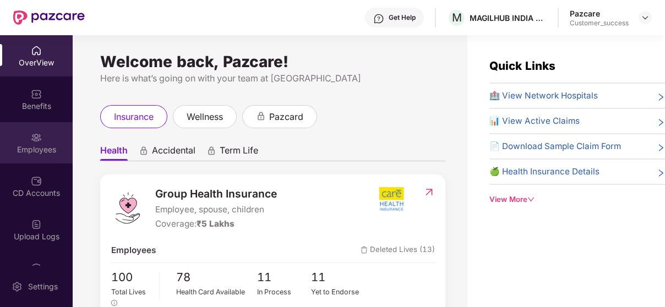
click at [31, 138] on img at bounding box center [36, 137] width 11 height 11
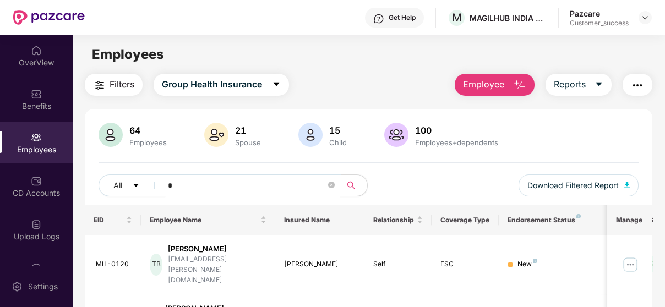
click at [199, 183] on input "*" at bounding box center [247, 185] width 158 height 17
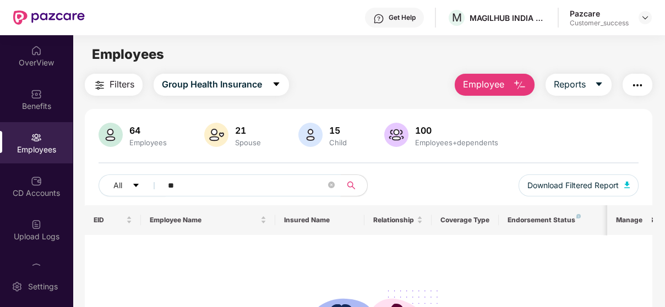
type input "*"
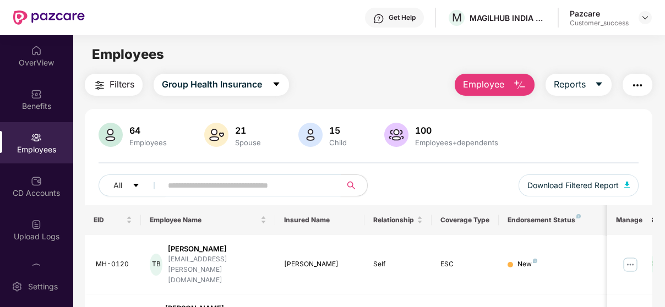
paste input "**********"
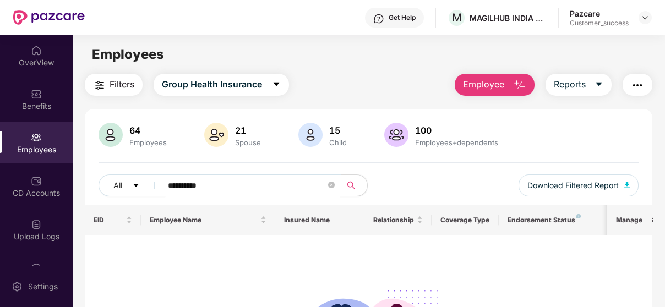
click at [183, 185] on input "**********" at bounding box center [247, 185] width 158 height 17
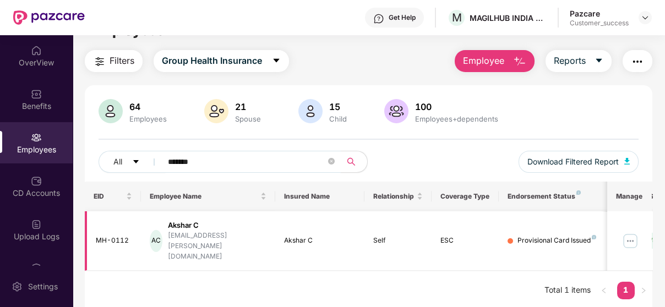
scroll to position [35, 0]
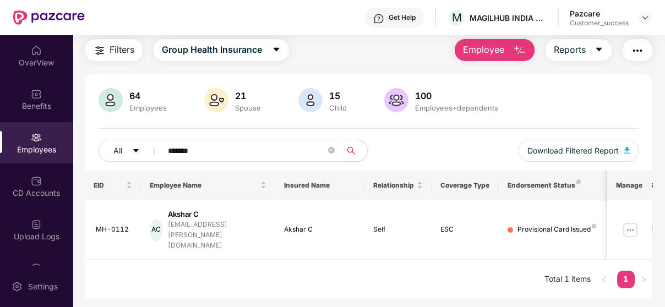
type input "*******"
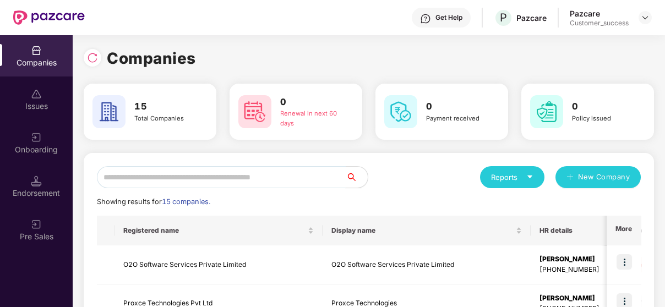
click at [145, 172] on input "text" at bounding box center [221, 177] width 249 height 22
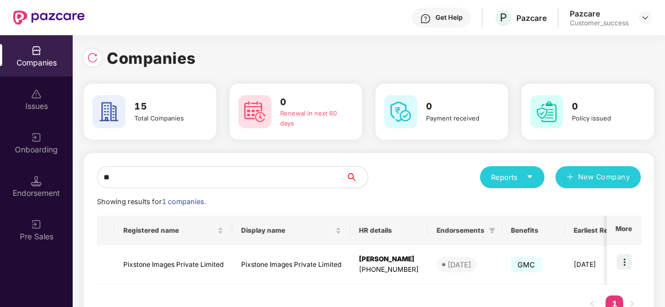
type input "**"
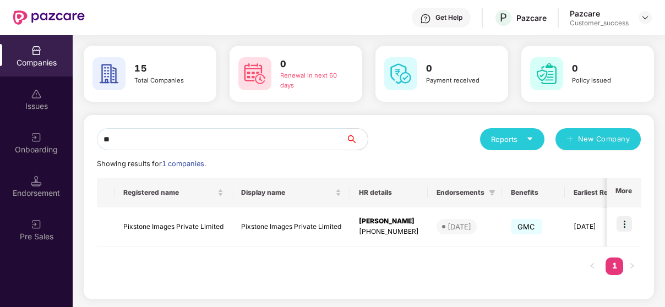
scroll to position [0, 1]
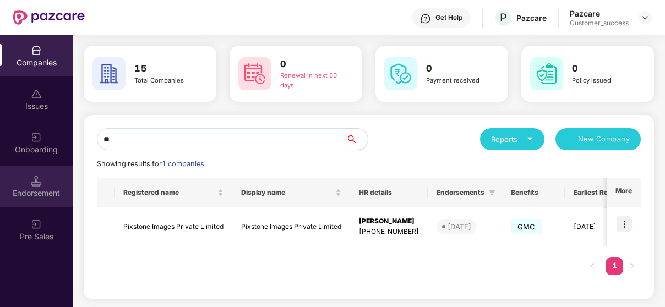
click at [3, 201] on div "Endorsement" at bounding box center [36, 186] width 73 height 41
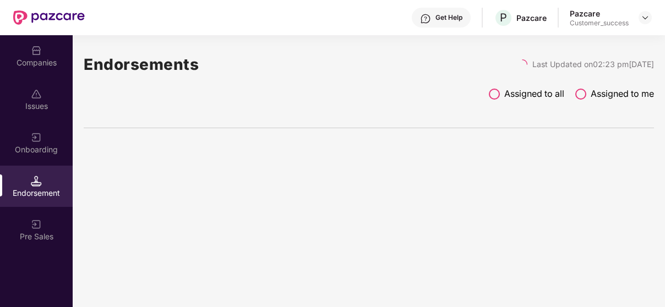
scroll to position [0, 0]
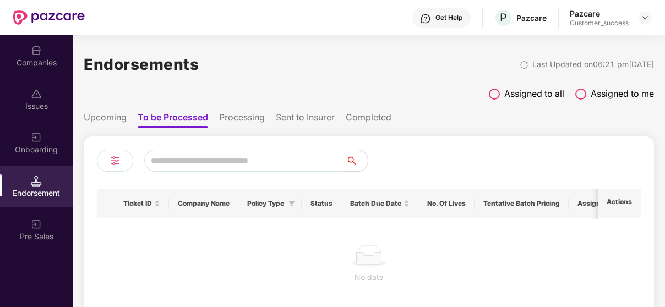
click at [491, 96] on span at bounding box center [494, 94] width 11 height 11
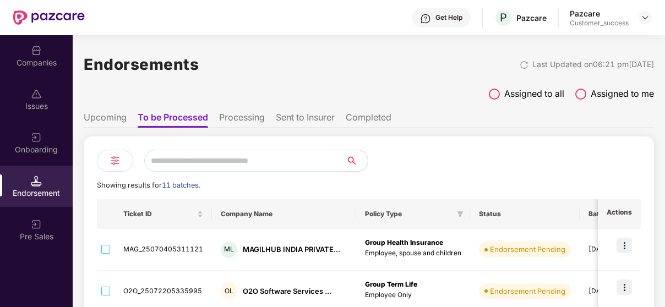
click at [296, 112] on li "Sent to Insurer" at bounding box center [305, 120] width 59 height 16
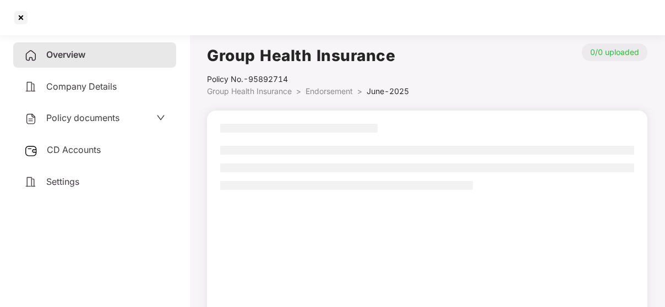
scroll to position [93, 0]
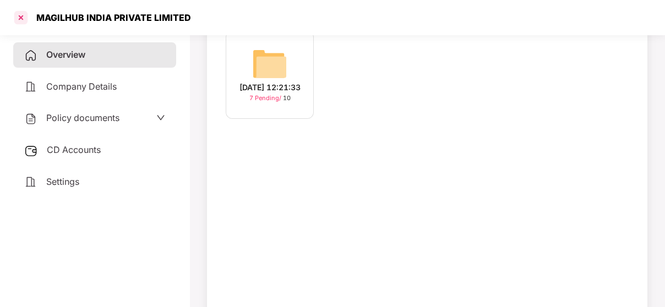
click at [21, 21] on div at bounding box center [21, 18] width 18 height 18
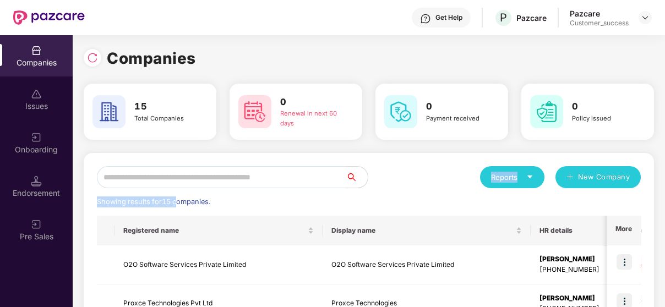
drag, startPoint x: 179, startPoint y: 189, endPoint x: 188, endPoint y: 179, distance: 13.7
click at [188, 179] on input "text" at bounding box center [221, 177] width 249 height 22
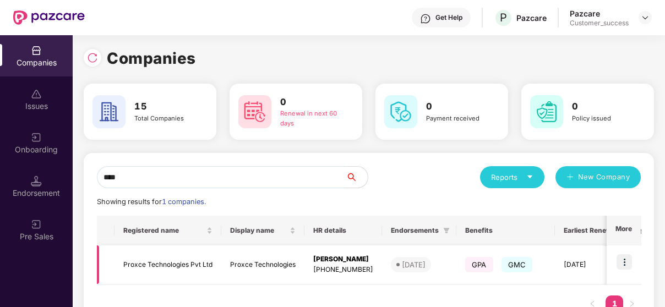
type input "****"
click at [567, 259] on img at bounding box center [623, 261] width 15 height 15
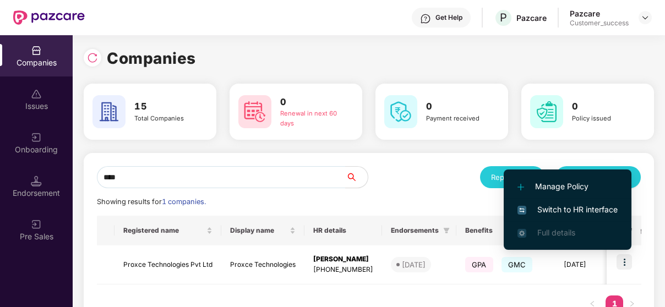
click at [567, 208] on span "Switch to HR interface" at bounding box center [567, 210] width 100 height 12
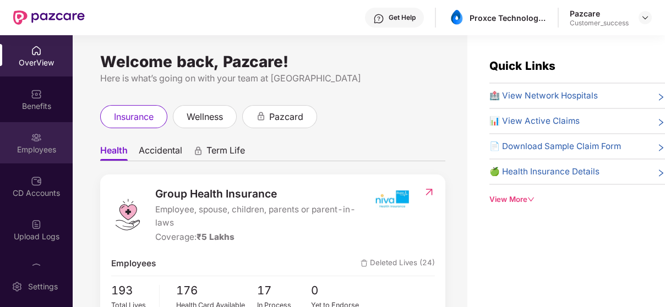
click at [19, 133] on div "Employees" at bounding box center [36, 142] width 73 height 41
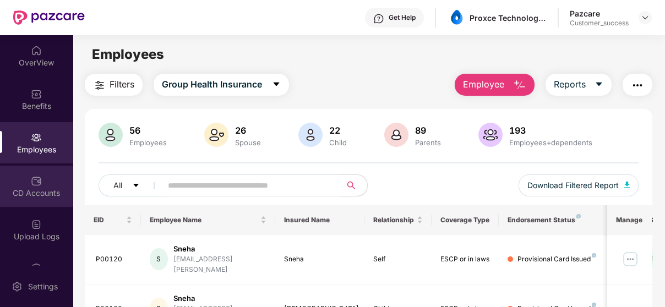
click at [32, 182] on img at bounding box center [36, 181] width 11 height 11
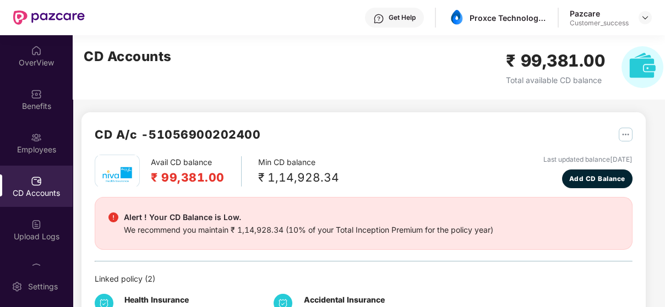
scroll to position [48, 0]
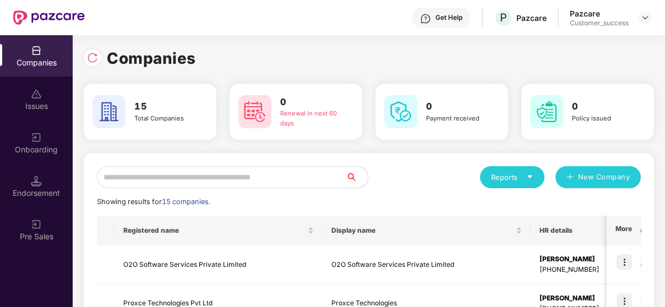
click at [223, 180] on input "text" at bounding box center [221, 177] width 249 height 22
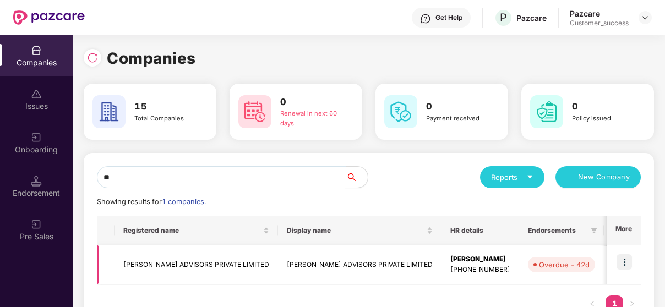
type input "**"
click at [567, 256] on img at bounding box center [623, 261] width 15 height 15
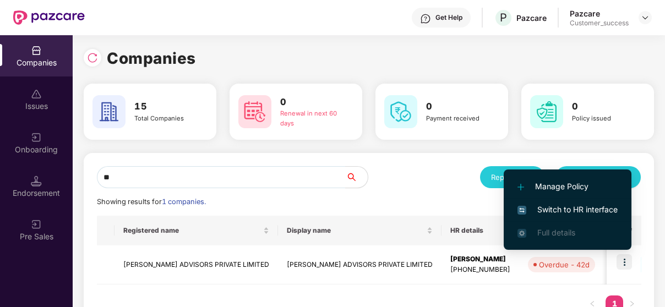
click at [567, 209] on span "Switch to HR interface" at bounding box center [567, 210] width 100 height 12
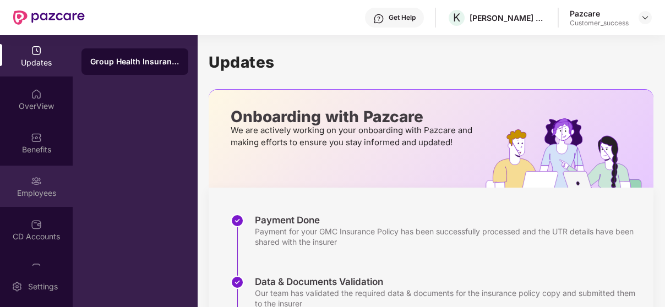
click at [41, 191] on div "Employees" at bounding box center [36, 193] width 73 height 11
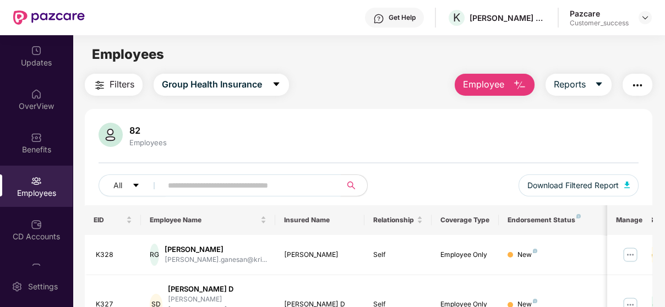
click at [292, 176] on span at bounding box center [248, 185] width 186 height 22
paste input "****"
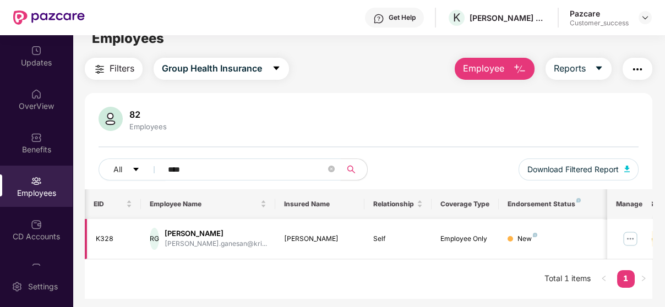
scroll to position [0, 147]
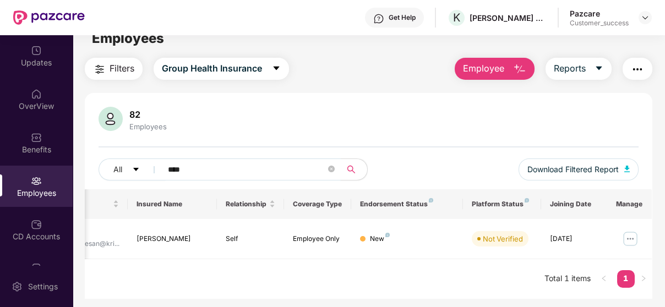
type input "****"
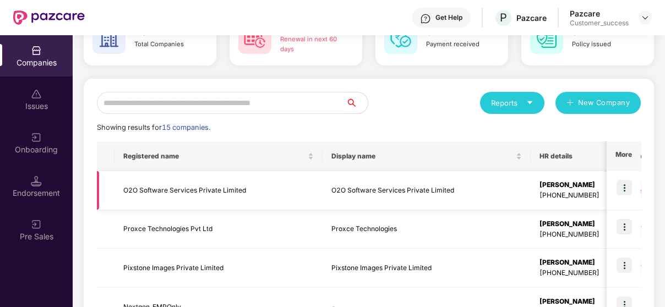
scroll to position [73, 0]
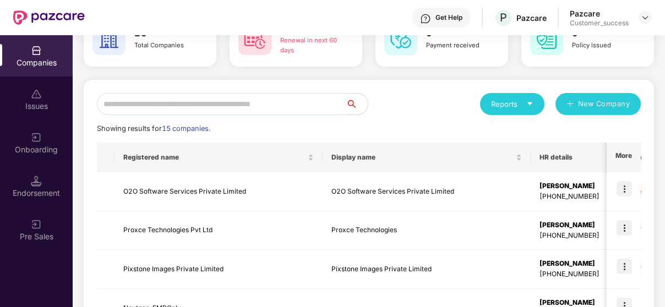
click at [205, 113] on input "text" at bounding box center [221, 104] width 249 height 22
type input "*"
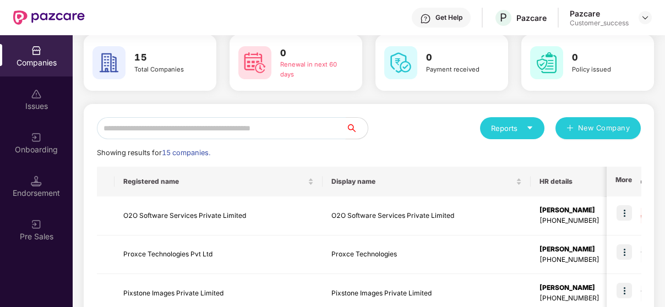
scroll to position [0, 0]
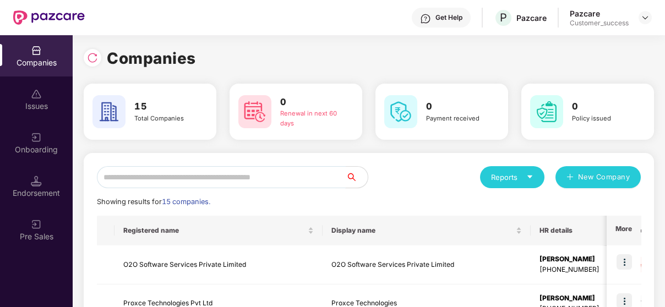
click at [177, 177] on input "text" at bounding box center [221, 177] width 249 height 22
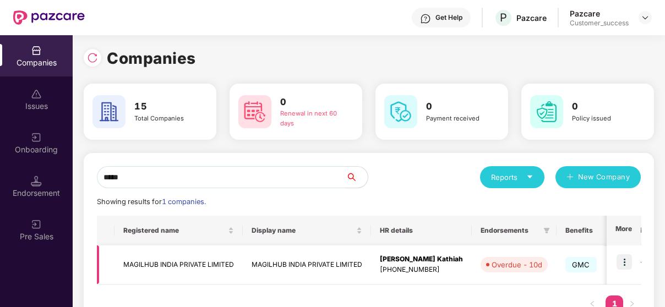
type input "*****"
click at [182, 265] on td "MAGILHUB INDIA PRIVATE LIMITED" at bounding box center [178, 264] width 128 height 39
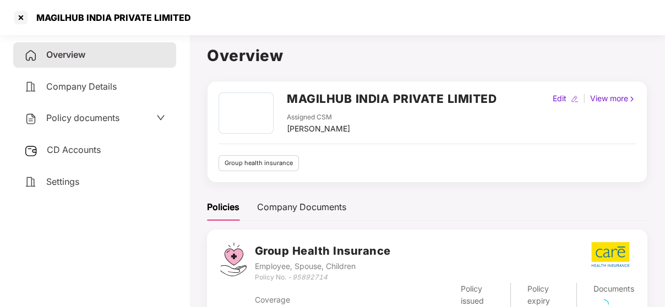
click at [59, 125] on div "Policy documents" at bounding box center [71, 118] width 95 height 14
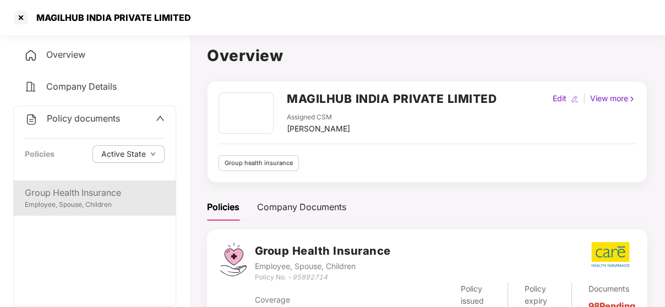
click at [54, 199] on div "Group Health Insurance" at bounding box center [95, 193] width 140 height 14
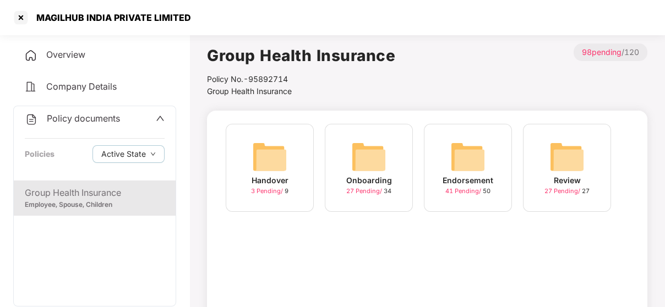
click at [473, 166] on img at bounding box center [467, 156] width 35 height 35
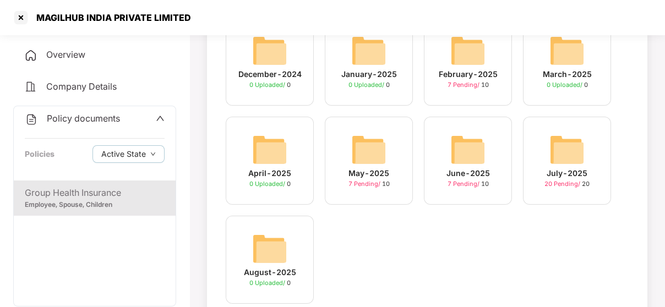
scroll to position [106, 0]
click at [550, 146] on img at bounding box center [566, 150] width 35 height 35
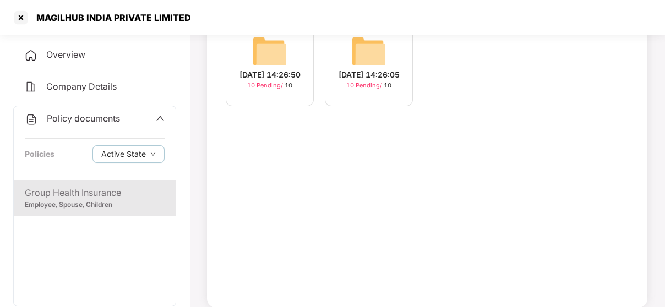
click at [274, 61] on img at bounding box center [269, 51] width 35 height 35
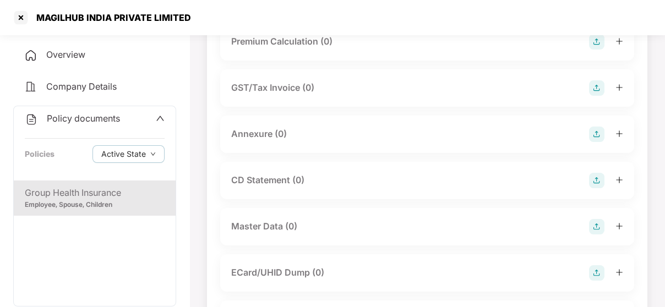
scroll to position [106, 0]
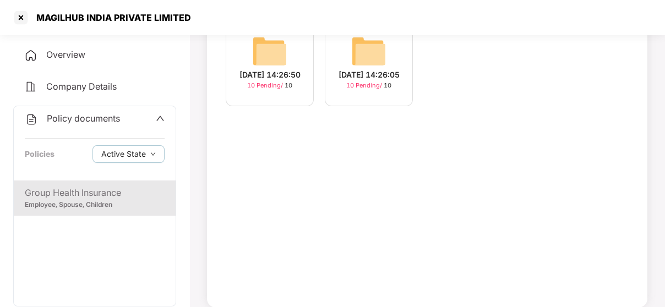
click at [386, 50] on div "07-Jul-2025 14:26:05 10 Pending / 10" at bounding box center [369, 62] width 88 height 88
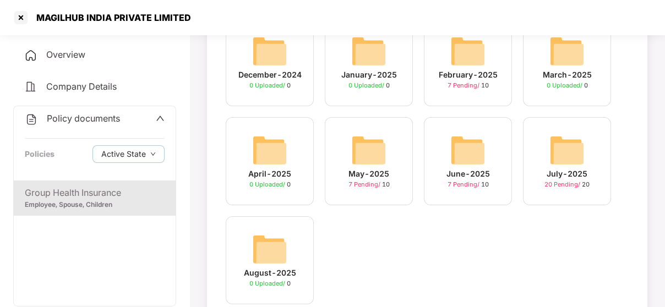
click at [490, 167] on div "June-2025 7 Pending / 10" at bounding box center [468, 161] width 88 height 88
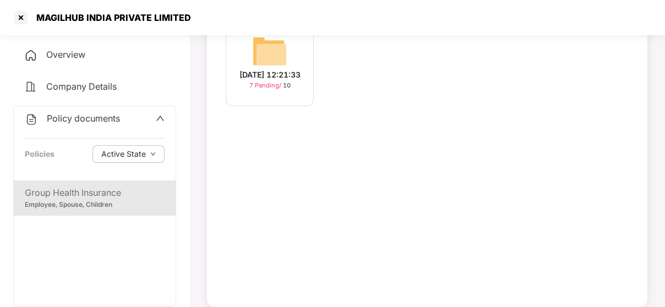
click at [289, 69] on div "04-Jun-2025 12:21:33" at bounding box center [269, 75] width 61 height 12
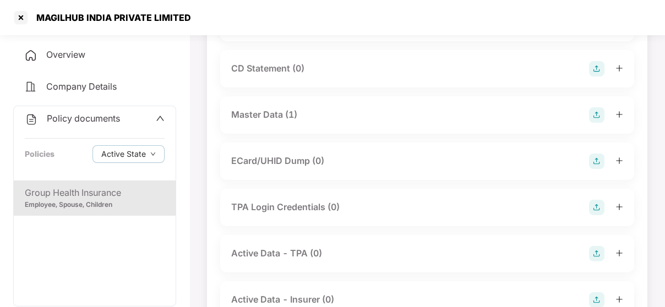
scroll to position [304, 0]
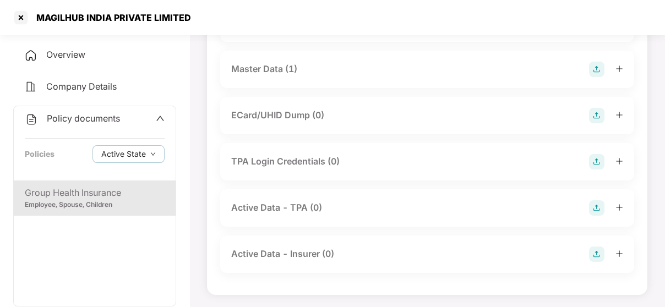
click at [342, 75] on div "Master Data (1)" at bounding box center [427, 69] width 392 height 15
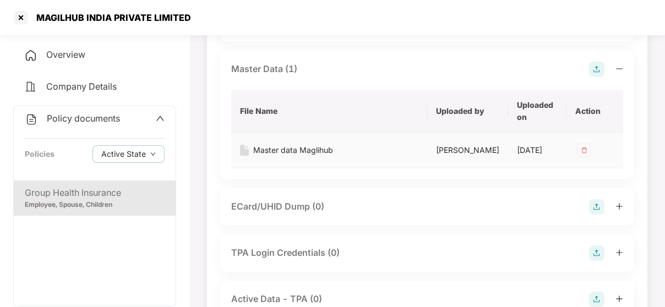
click at [313, 146] on div "Master data Maglihub" at bounding box center [293, 150] width 80 height 12
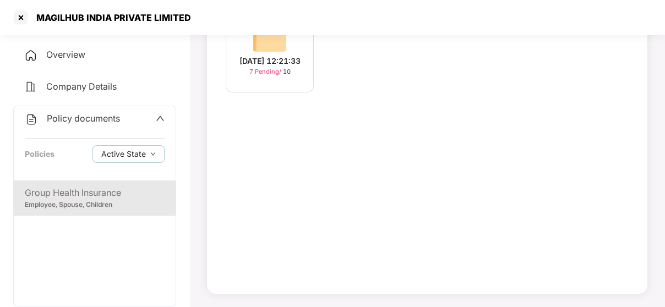
scroll to position [106, 0]
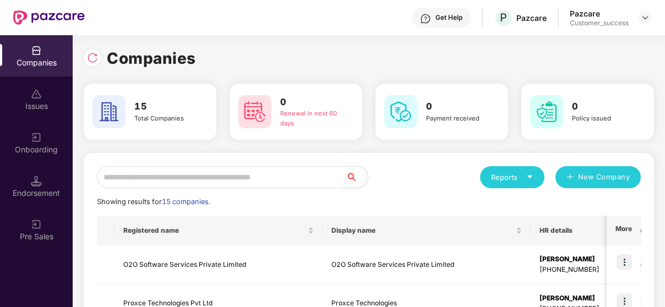
click at [173, 181] on input "text" at bounding box center [221, 177] width 249 height 22
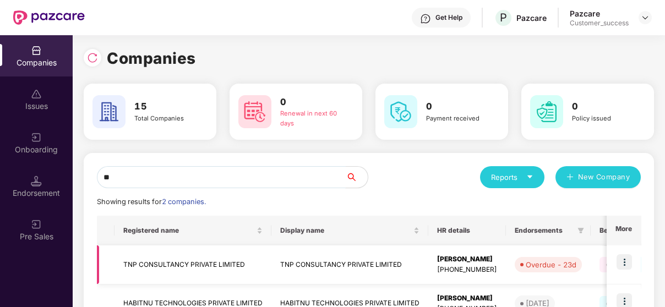
type input "**"
click at [623, 262] on img at bounding box center [623, 261] width 15 height 15
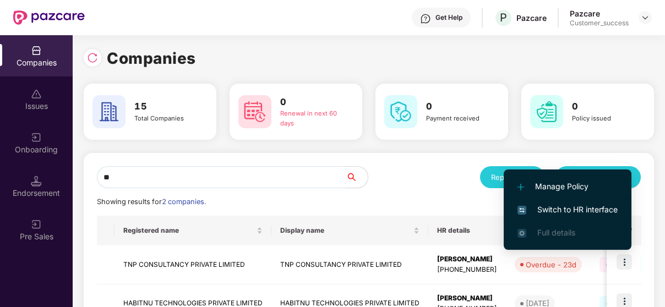
click at [579, 201] on li "Switch to HR interface" at bounding box center [567, 209] width 128 height 23
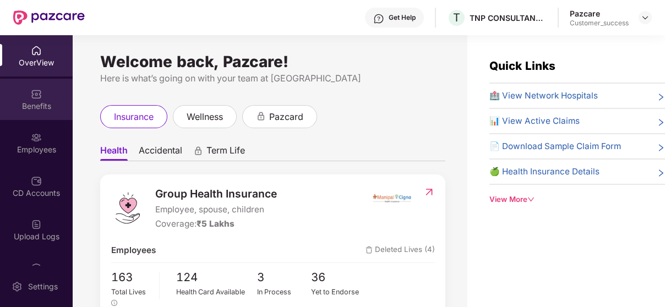
click at [59, 101] on div "Benefits" at bounding box center [36, 106] width 73 height 11
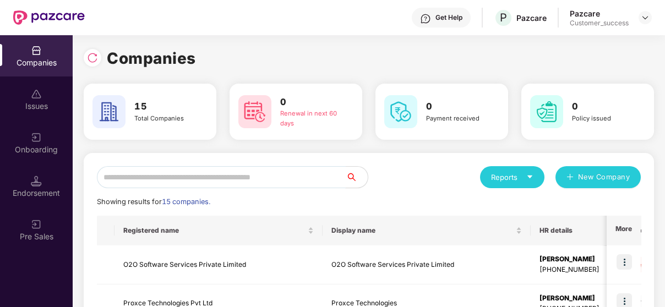
click at [239, 182] on input "text" at bounding box center [221, 177] width 249 height 22
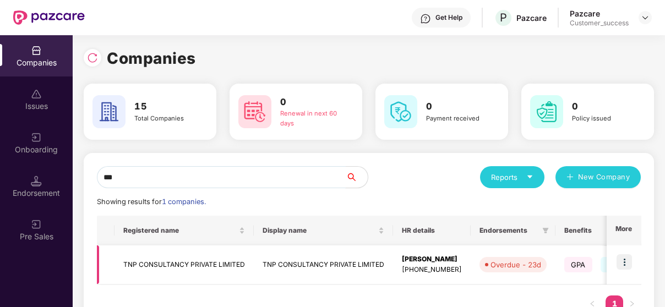
type input "***"
click at [178, 259] on td "TNP CONSULTANCY PRIVATE LIMITED" at bounding box center [183, 264] width 139 height 39
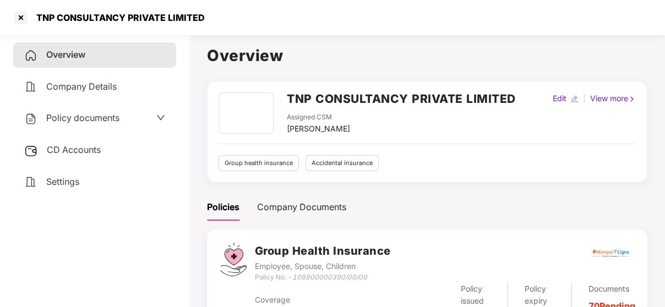
click at [109, 122] on span "Policy documents" at bounding box center [82, 117] width 73 height 11
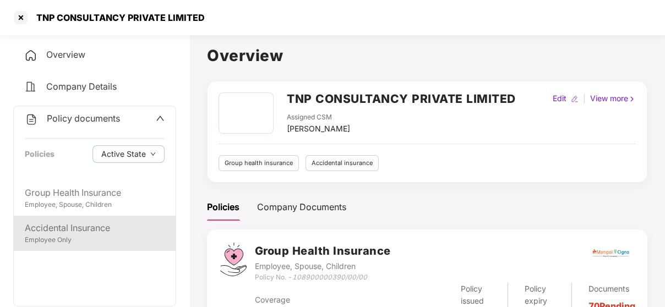
click at [83, 224] on div "Accidental Insurance" at bounding box center [95, 228] width 140 height 14
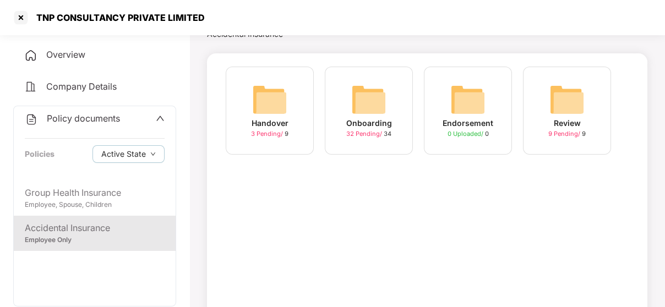
scroll to position [63, 0]
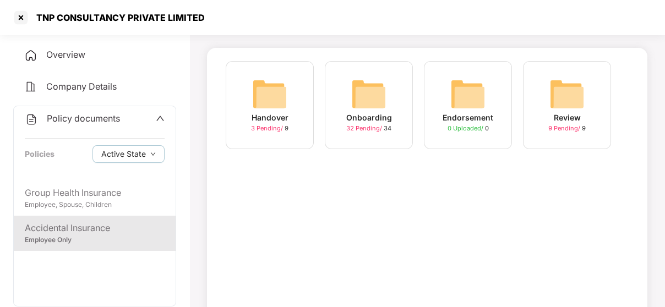
click at [384, 106] on img at bounding box center [368, 93] width 35 height 35
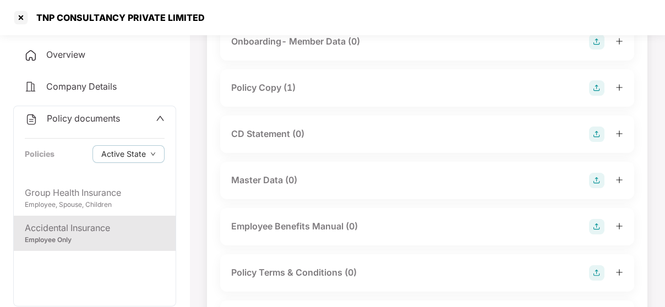
scroll to position [0, 0]
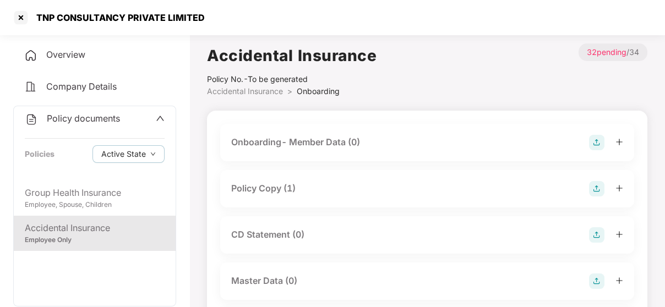
click at [264, 90] on span "Accidental Insurance" at bounding box center [245, 90] width 76 height 9
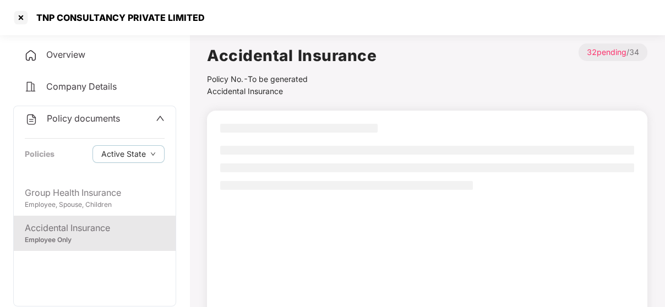
scroll to position [63, 0]
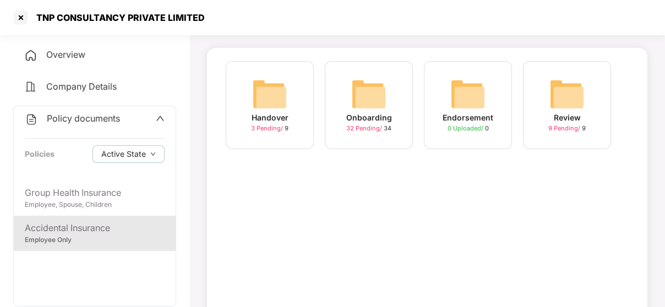
click at [251, 131] on span "3 Pending /" at bounding box center [268, 128] width 34 height 8
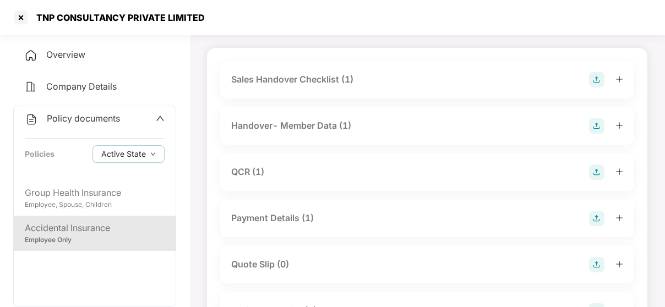
scroll to position [70, 0]
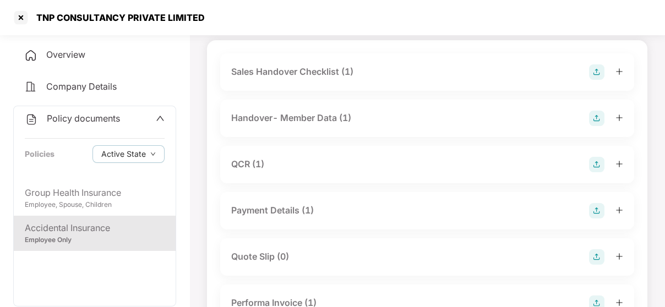
click at [258, 162] on div "QCR (1)" at bounding box center [247, 164] width 33 height 14
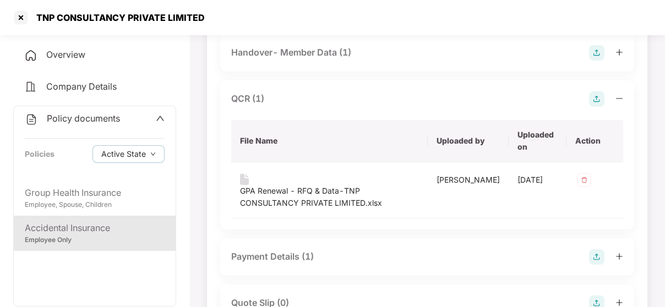
scroll to position [140, 0]
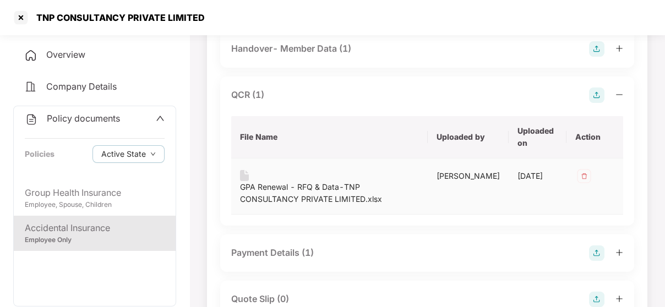
click at [292, 189] on div "GPA Renewal - RFQ & Data-TNP CONSULTANCY PRIVATE LIMITED.xlsx" at bounding box center [329, 193] width 179 height 24
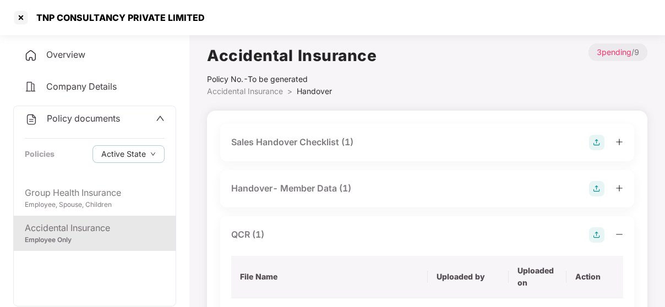
scroll to position [140, 0]
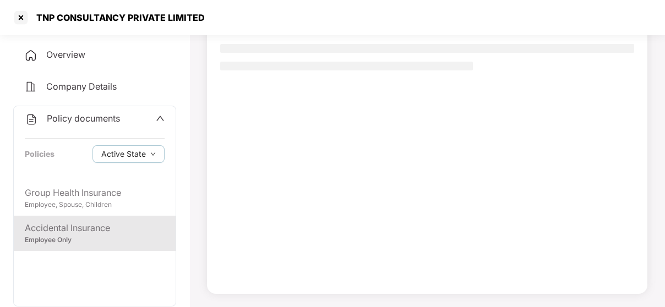
scroll to position [63, 0]
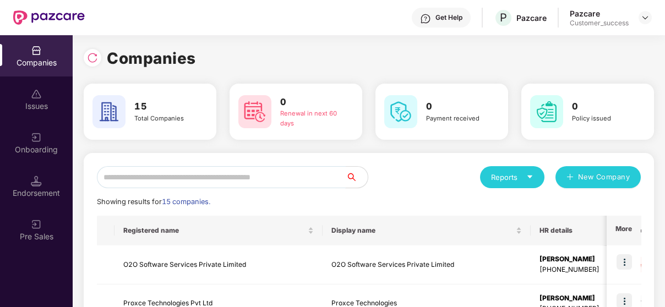
click at [184, 183] on input "text" at bounding box center [221, 177] width 249 height 22
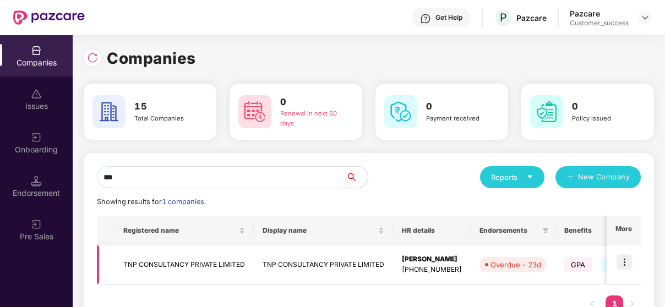
type input "***"
click at [619, 258] on img at bounding box center [623, 261] width 15 height 15
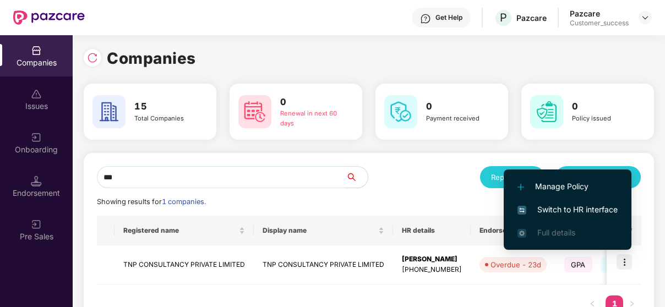
click at [584, 210] on span "Switch to HR interface" at bounding box center [567, 210] width 100 height 12
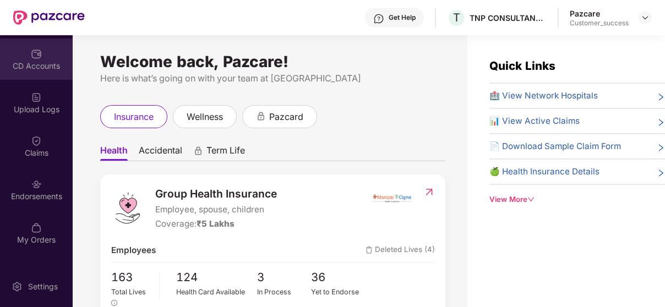
scroll to position [127, 0]
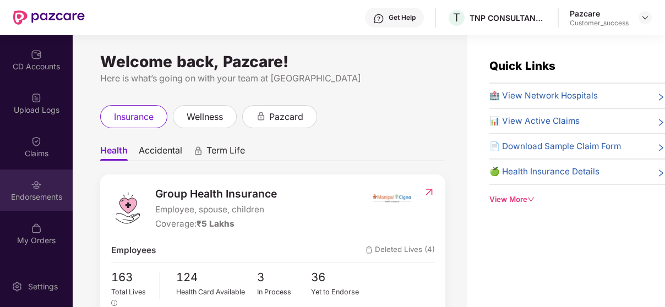
click at [14, 199] on div "Endorsements" at bounding box center [36, 196] width 73 height 11
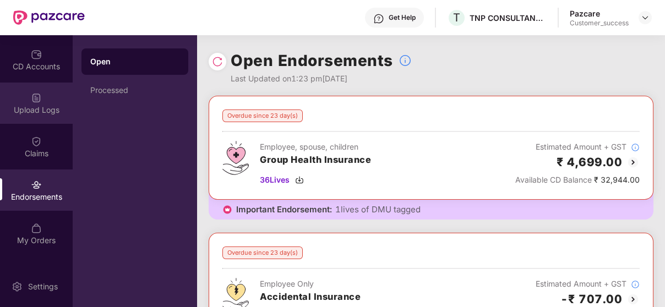
click at [37, 101] on img at bounding box center [36, 97] width 11 height 11
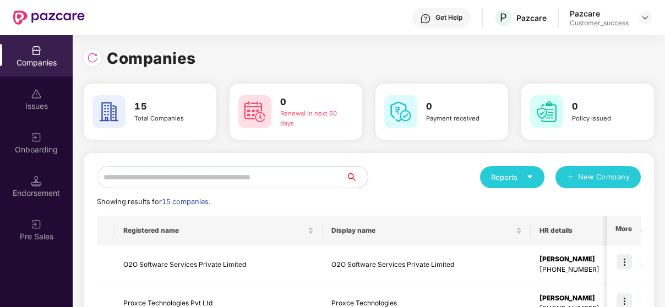
scroll to position [0, 1]
click at [164, 175] on input "text" at bounding box center [221, 177] width 249 height 22
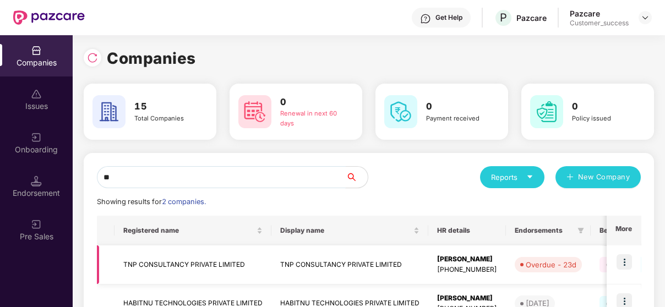
type input "**"
click at [138, 252] on td "TNP CONSULTANCY PRIVATE LIMITED" at bounding box center [192, 264] width 157 height 39
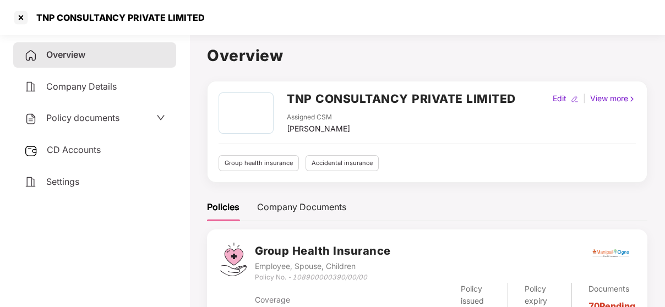
click at [66, 149] on span "CD Accounts" at bounding box center [74, 149] width 54 height 11
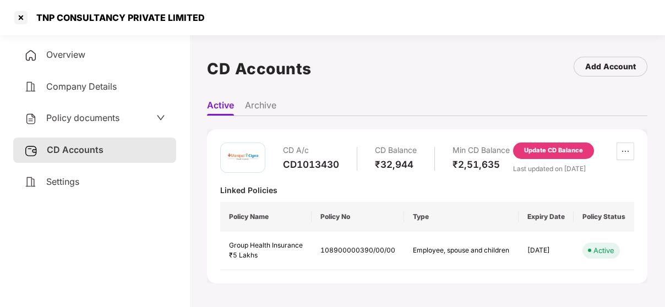
click at [92, 116] on span "Policy documents" at bounding box center [82, 117] width 73 height 11
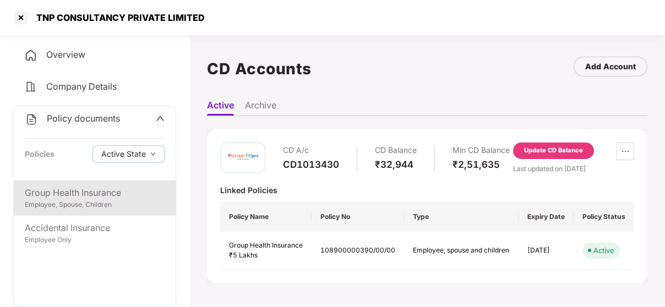
click at [58, 204] on div "Employee, Spouse, Children" at bounding box center [95, 205] width 140 height 10
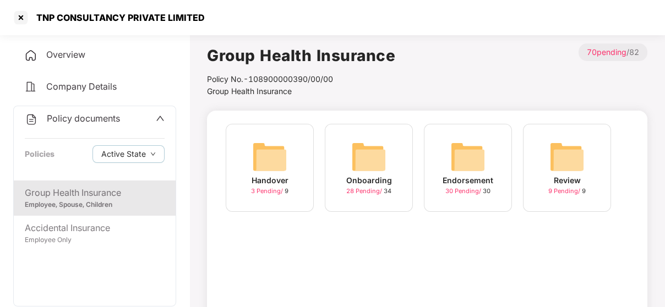
click at [459, 167] on img at bounding box center [467, 156] width 35 height 35
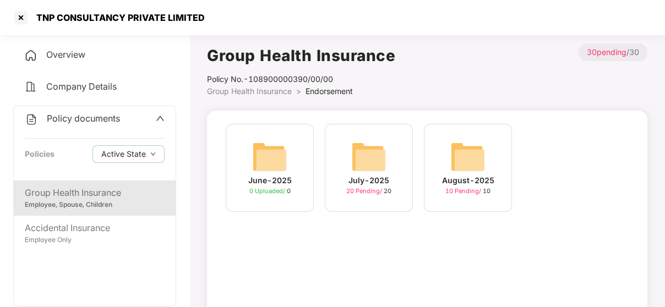
click at [443, 167] on div "August-2025 10 Pending / 10" at bounding box center [468, 168] width 88 height 88
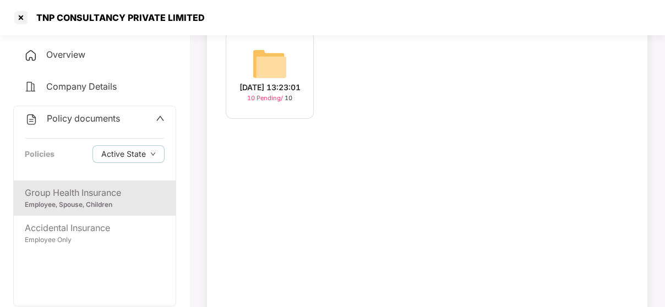
scroll to position [113, 0]
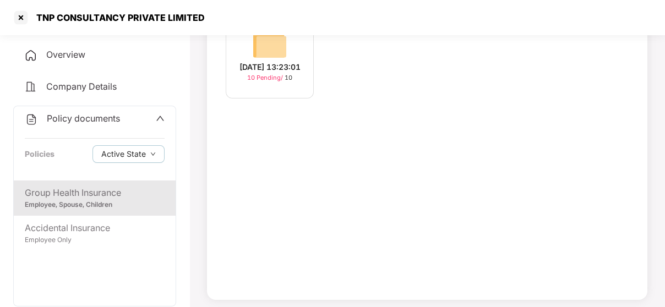
click at [292, 73] on div "[DATE] 13:23:01" at bounding box center [269, 67] width 61 height 12
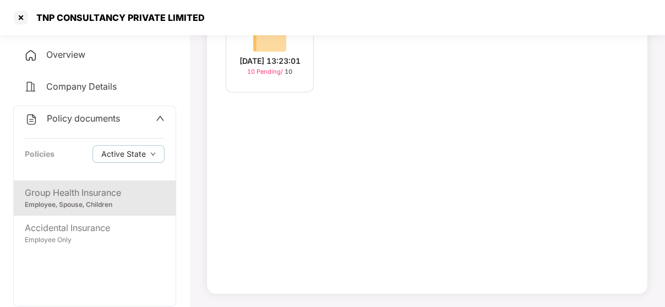
scroll to position [113, 0]
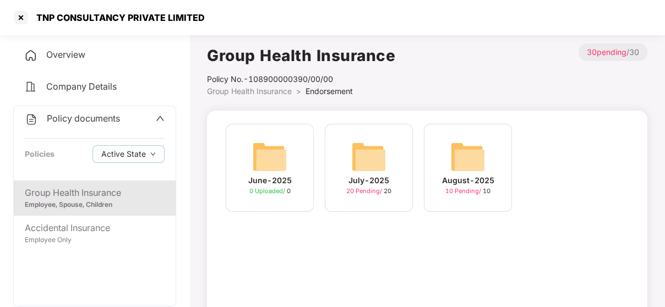
click at [362, 159] on img at bounding box center [368, 156] width 35 height 35
